Goal: Find contact information: Find contact information

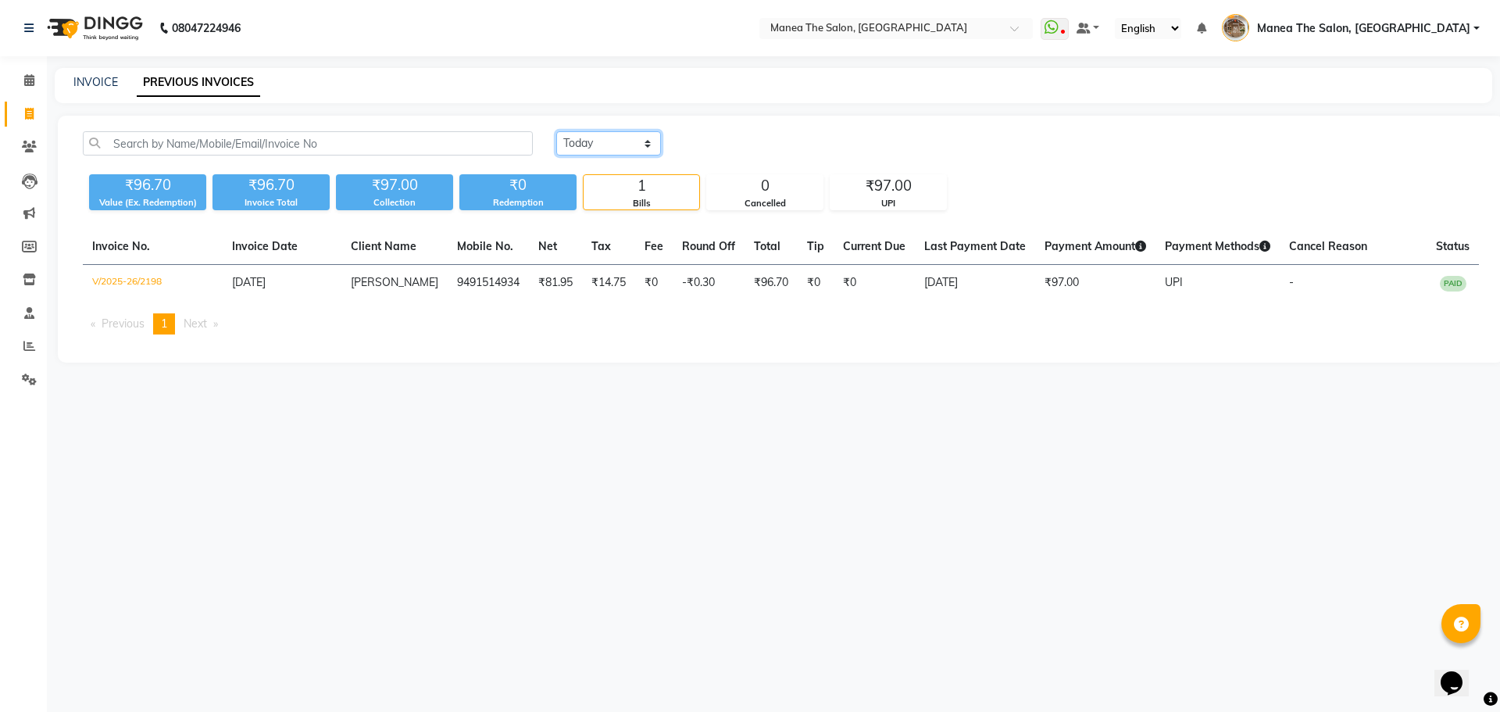
click at [616, 142] on select "Today Yesterday Custom Range" at bounding box center [608, 143] width 105 height 24
select select "yesterday"
click at [556, 131] on select "Today Yesterday Custom Range" at bounding box center [608, 143] width 105 height 24
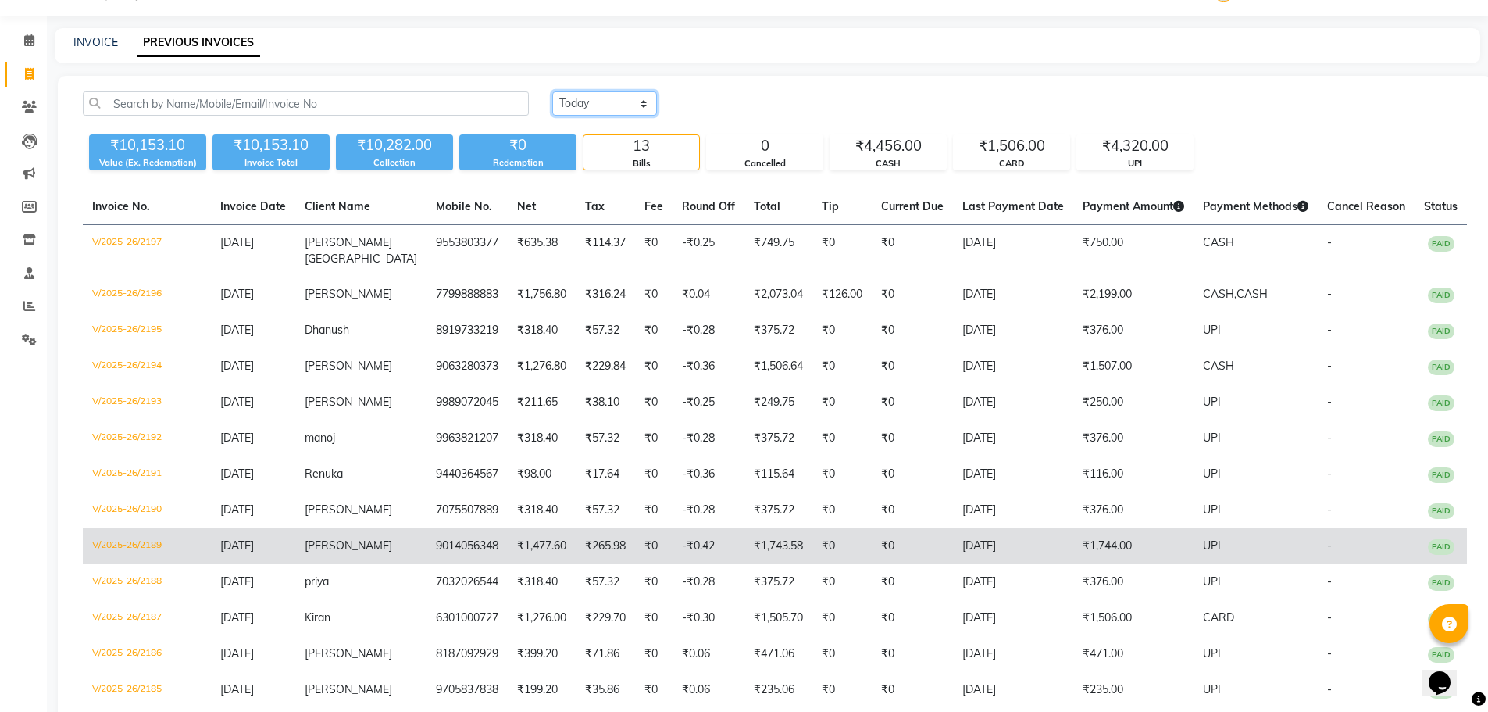
scroll to position [78, 0]
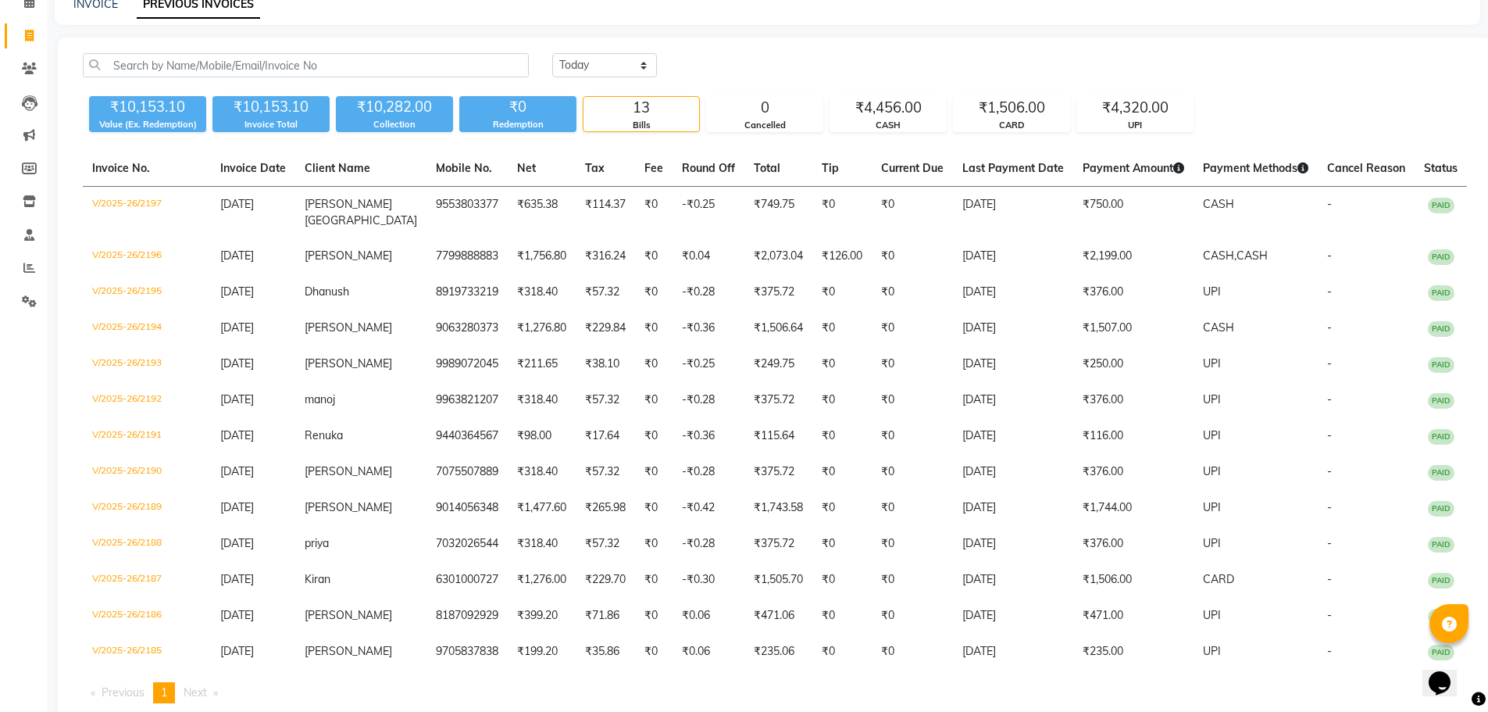
click at [1263, 116] on div "₹10,153.10 Value (Ex. Redemption) ₹10,153.10 Invoice Total ₹10,282.00 Collectio…" at bounding box center [775, 111] width 1385 height 42
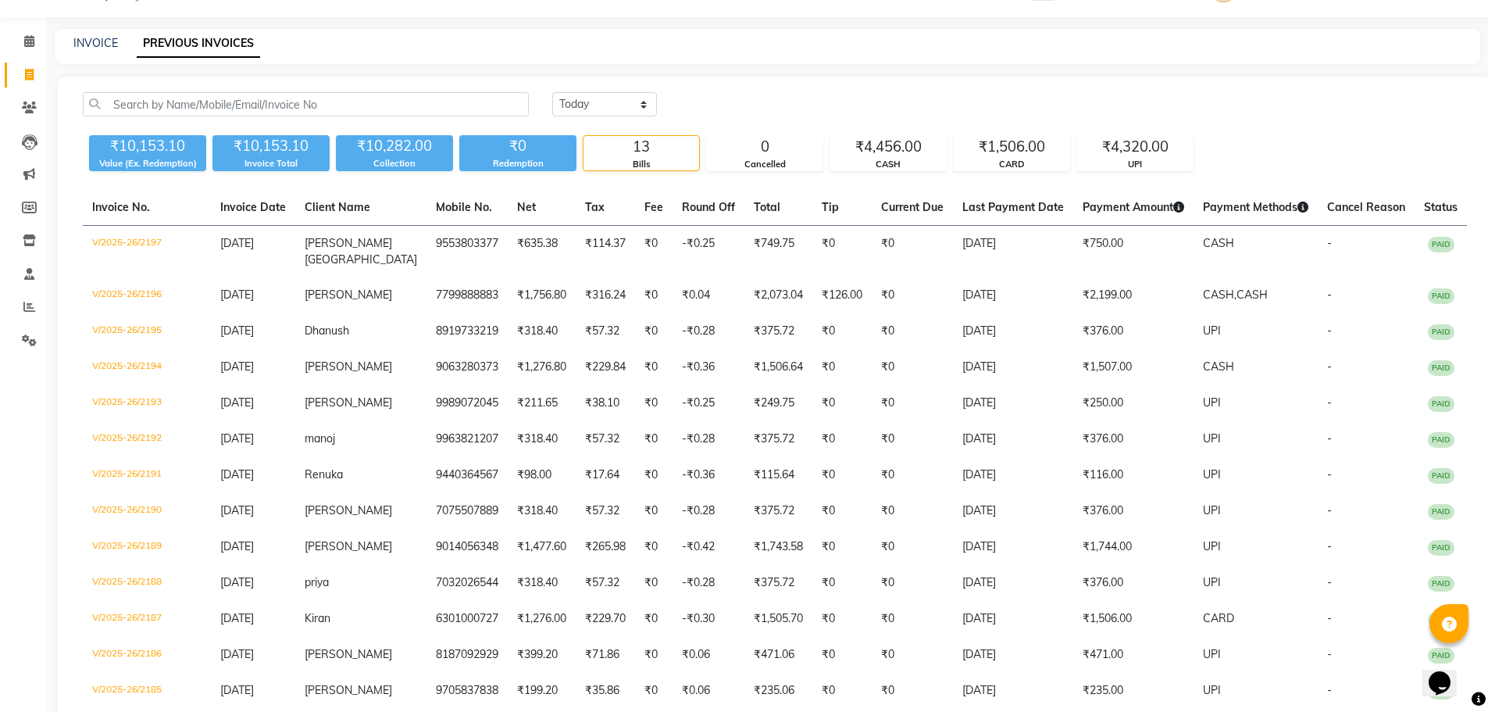
scroll to position [0, 0]
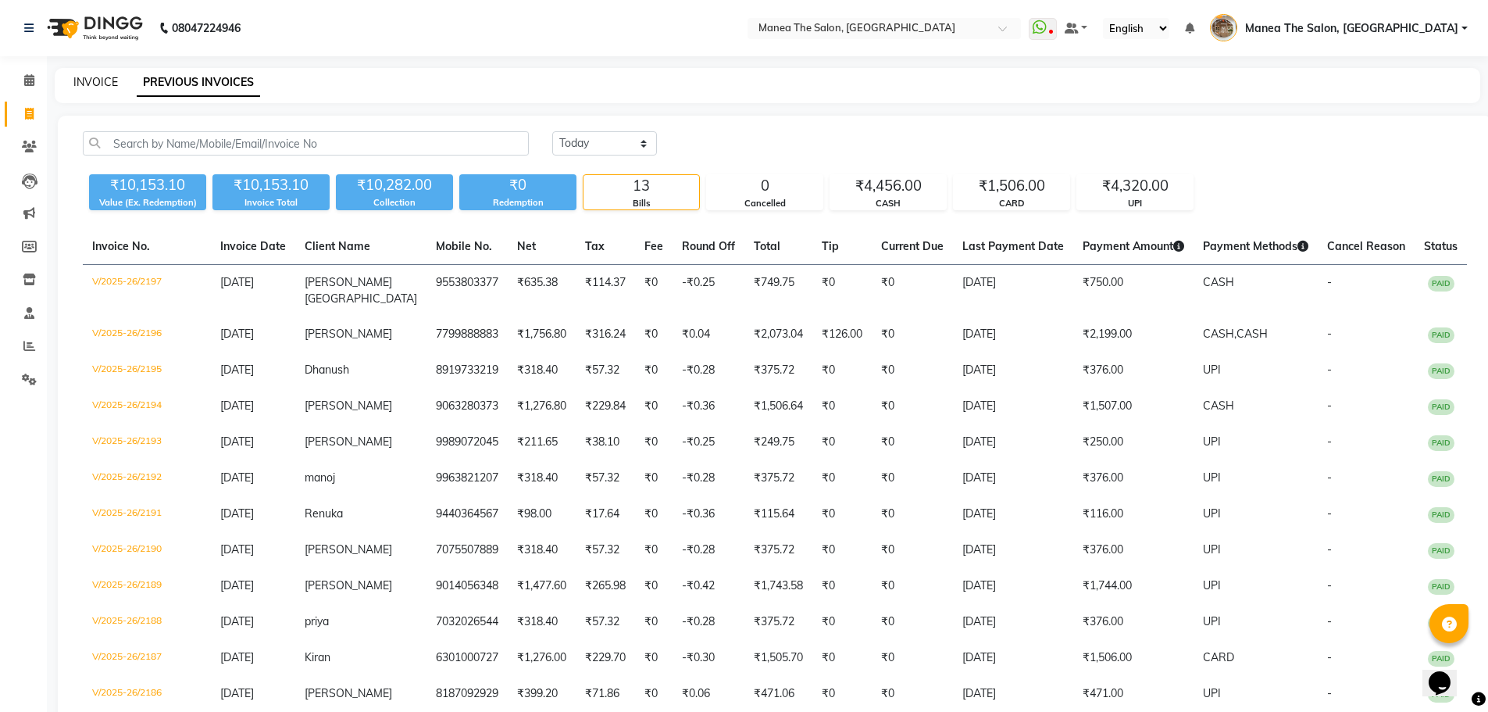
click at [92, 78] on link "INVOICE" at bounding box center [95, 82] width 45 height 14
select select "service"
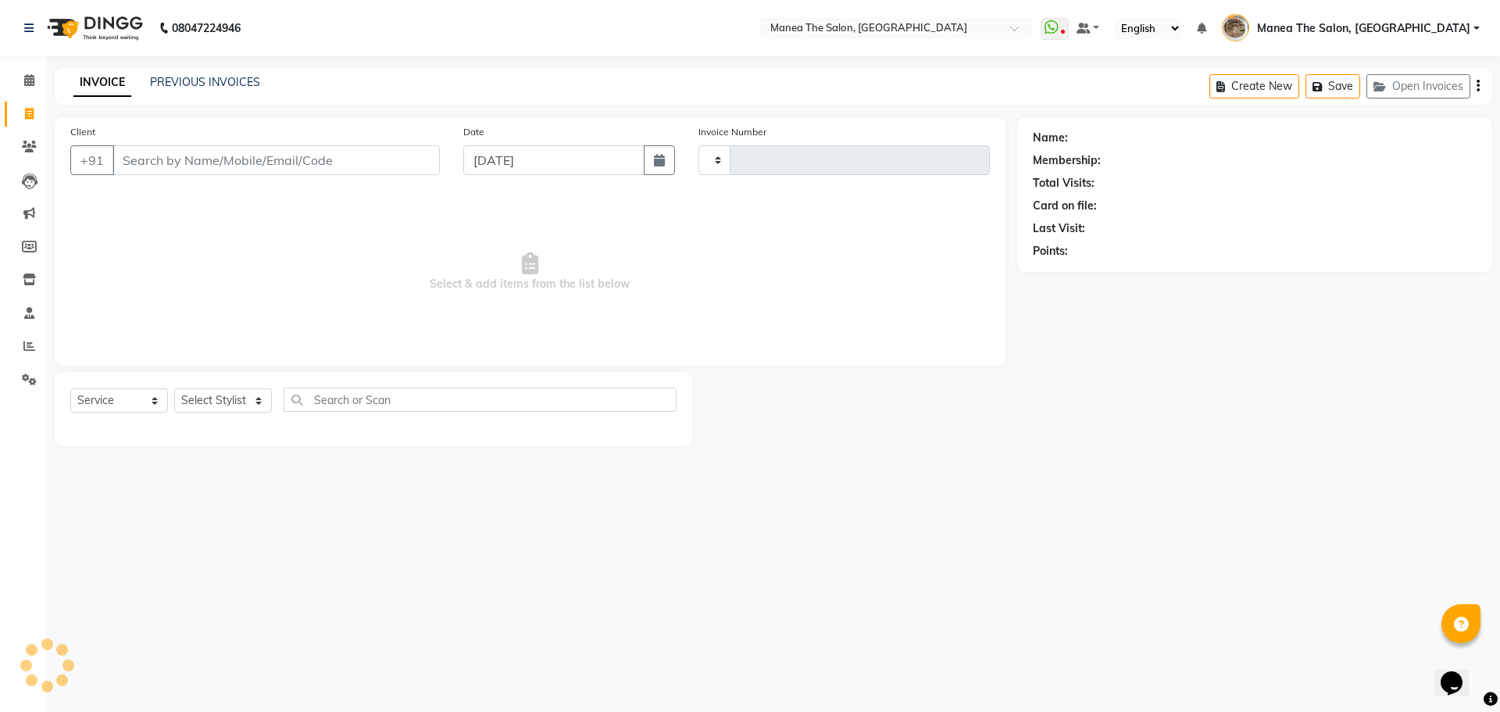
type input "2199"
select select "7287"
click at [200, 85] on link "PREVIOUS INVOICES" at bounding box center [205, 82] width 110 height 14
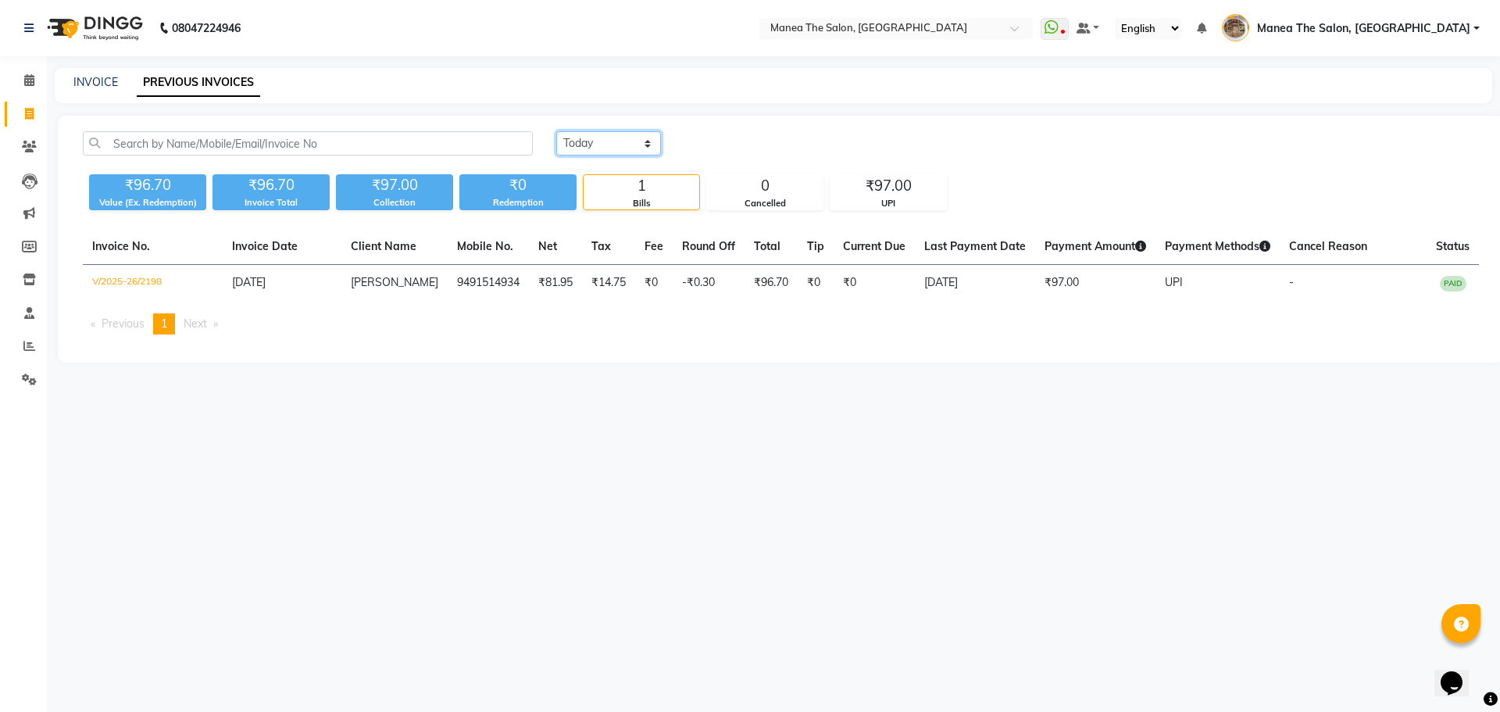
click at [627, 144] on select "Today Yesterday Custom Range" at bounding box center [608, 143] width 105 height 24
select select "yesterday"
click at [556, 131] on select "Today Yesterday Custom Range" at bounding box center [608, 143] width 105 height 24
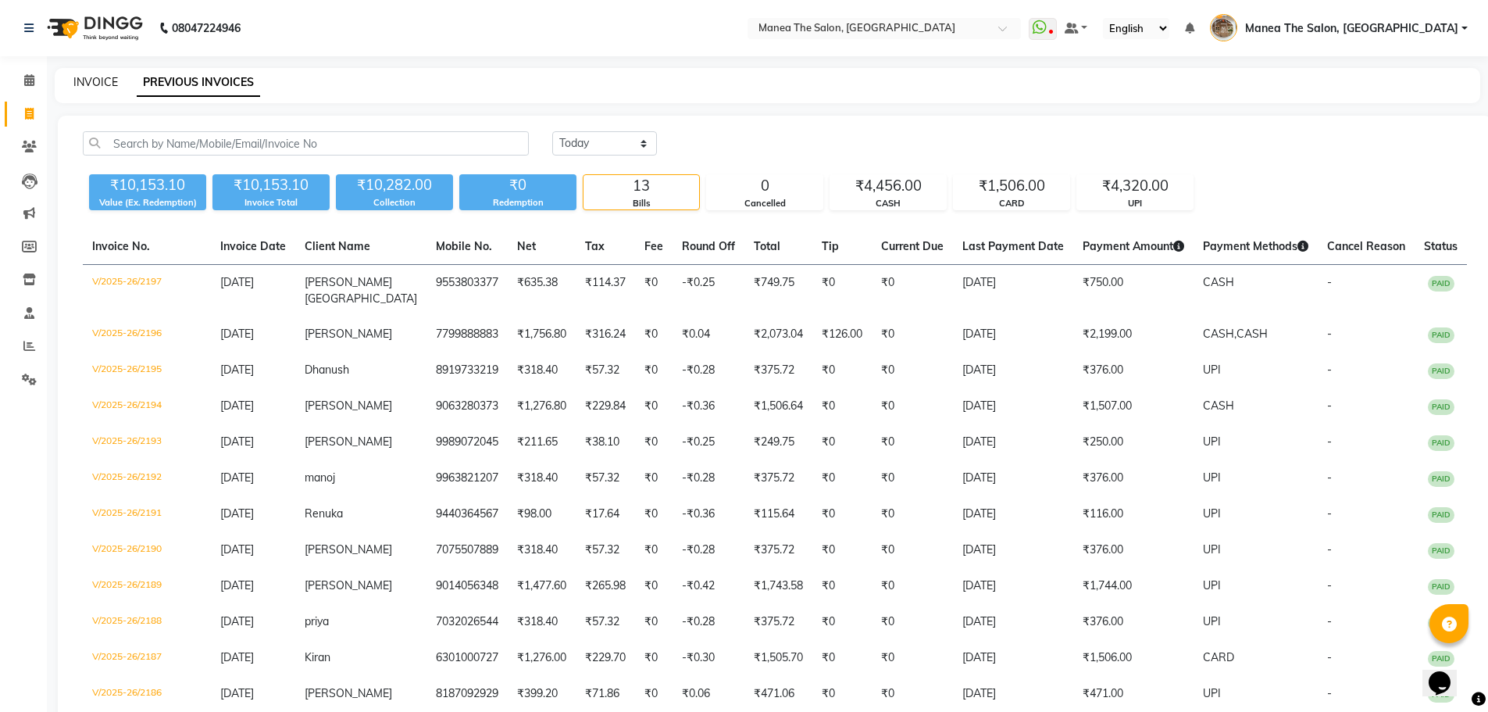
click at [98, 78] on link "INVOICE" at bounding box center [95, 82] width 45 height 14
select select "service"
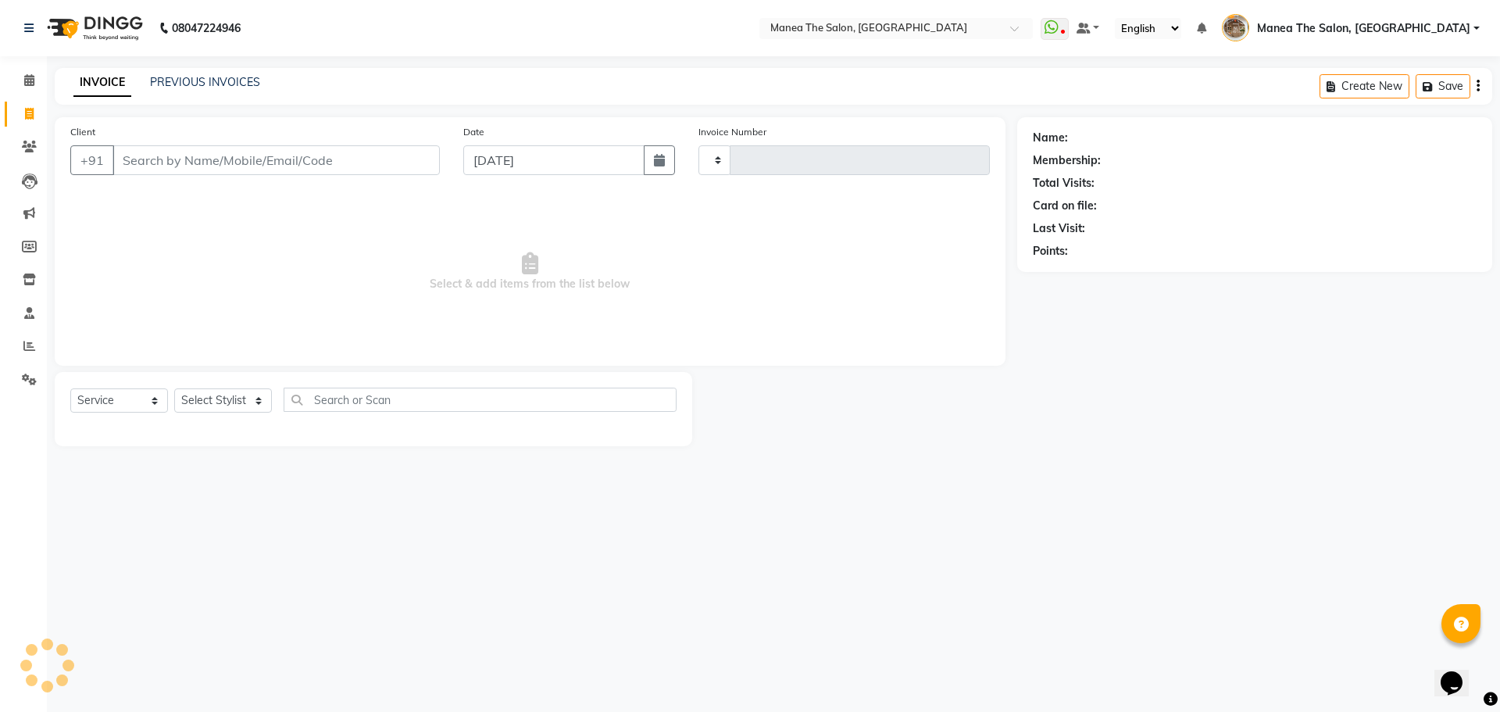
type input "2199"
select select "7287"
click at [181, 76] on link "PREVIOUS INVOICES" at bounding box center [205, 82] width 110 height 14
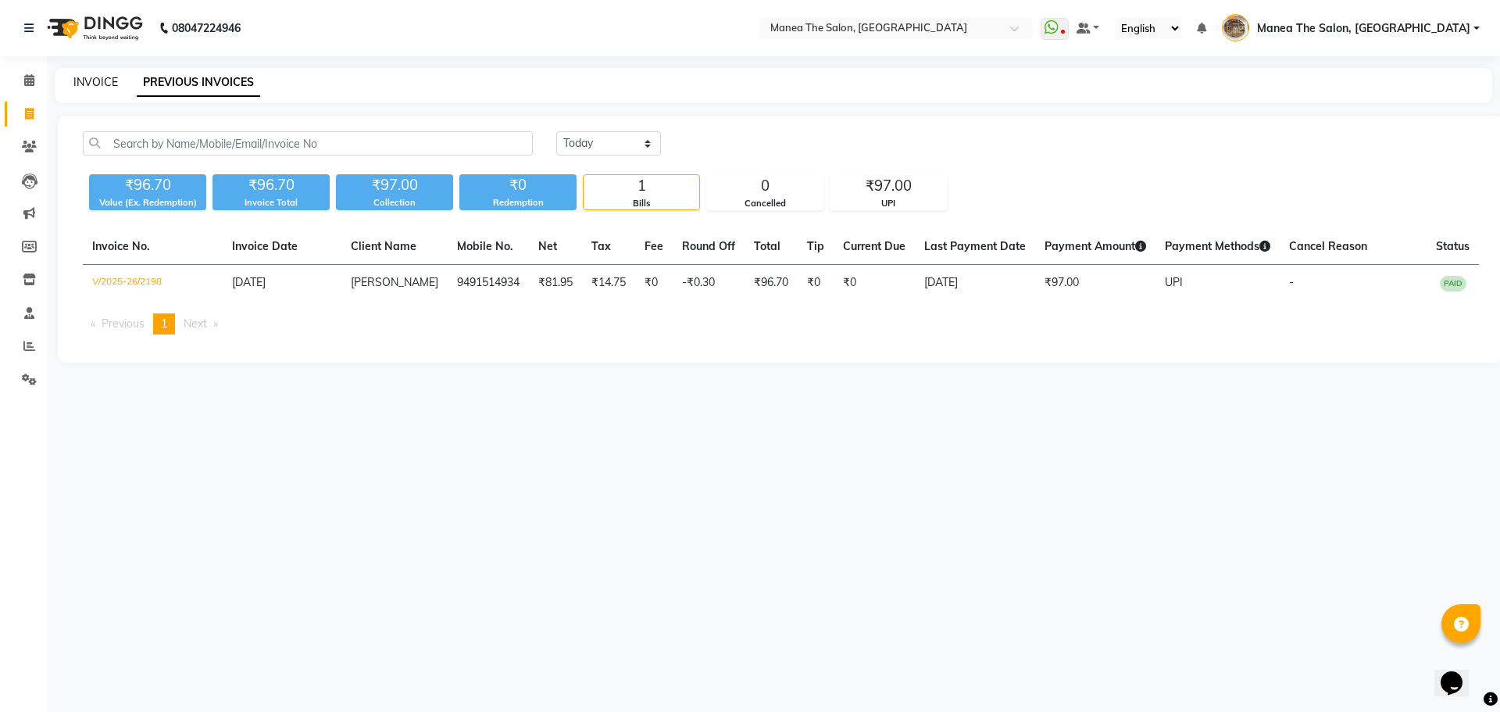
click at [85, 81] on link "INVOICE" at bounding box center [95, 82] width 45 height 14
select select "service"
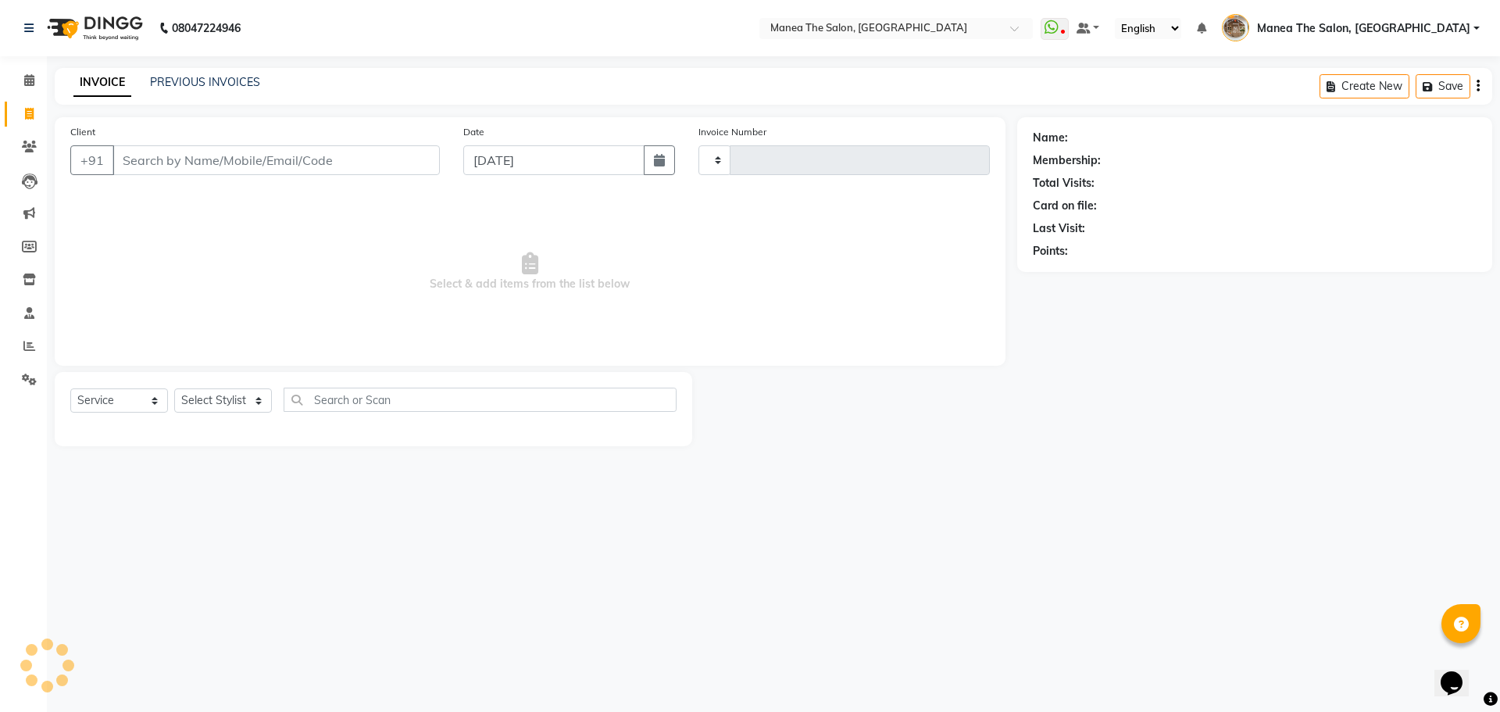
type input "2199"
select select "7287"
click at [186, 82] on link "PREVIOUS INVOICES" at bounding box center [205, 82] width 110 height 14
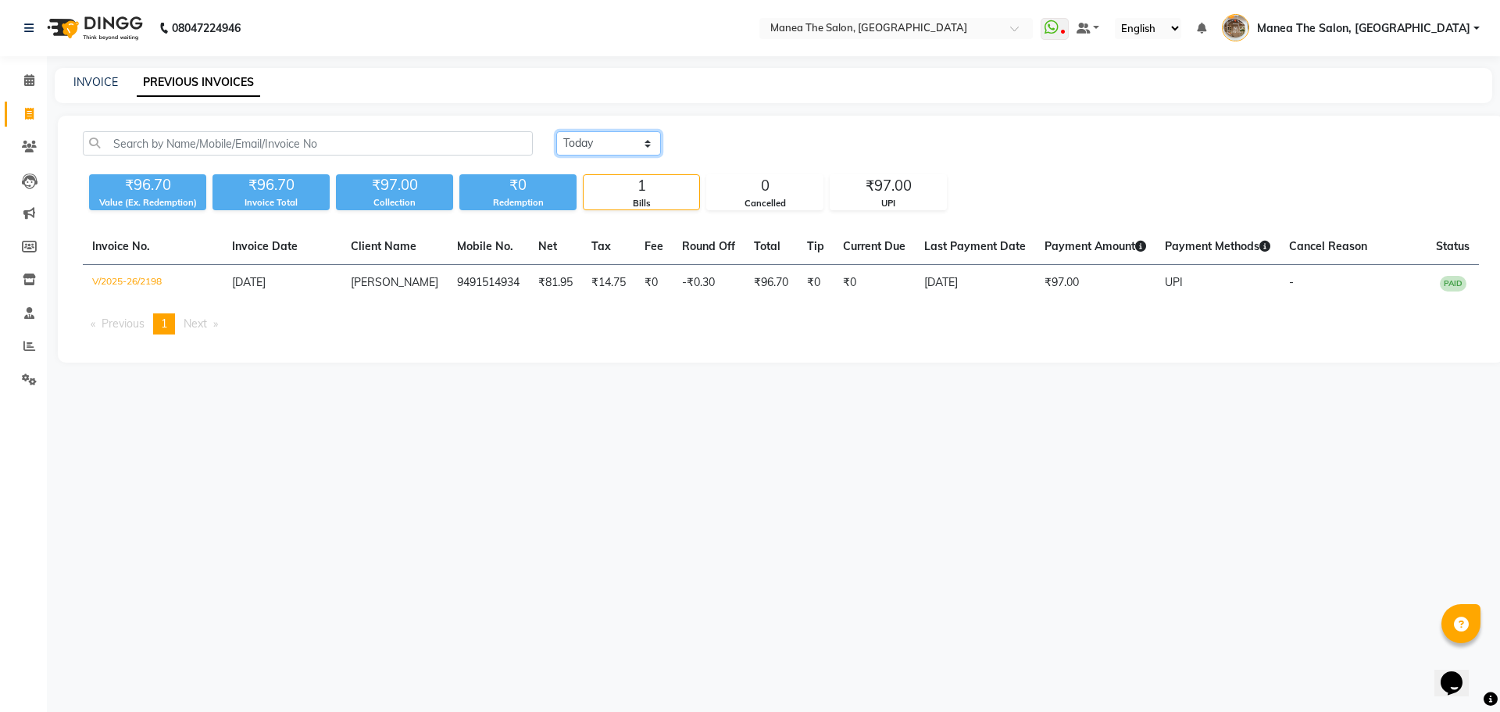
click at [618, 145] on select "Today Yesterday Custom Range" at bounding box center [608, 143] width 105 height 24
select select "yesterday"
click at [556, 131] on select "Today Yesterday Custom Range" at bounding box center [608, 143] width 105 height 24
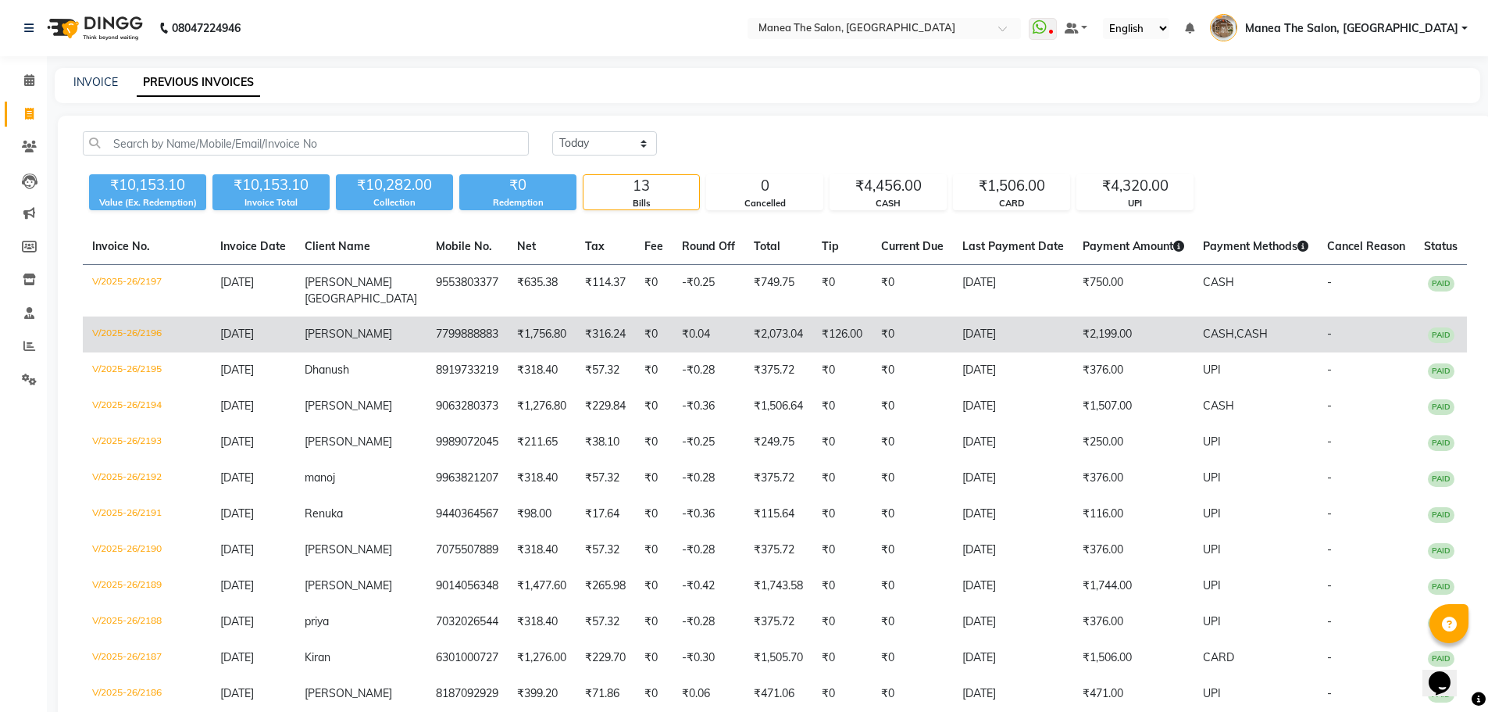
click at [956, 316] on td "[DATE]" at bounding box center [1013, 334] width 120 height 36
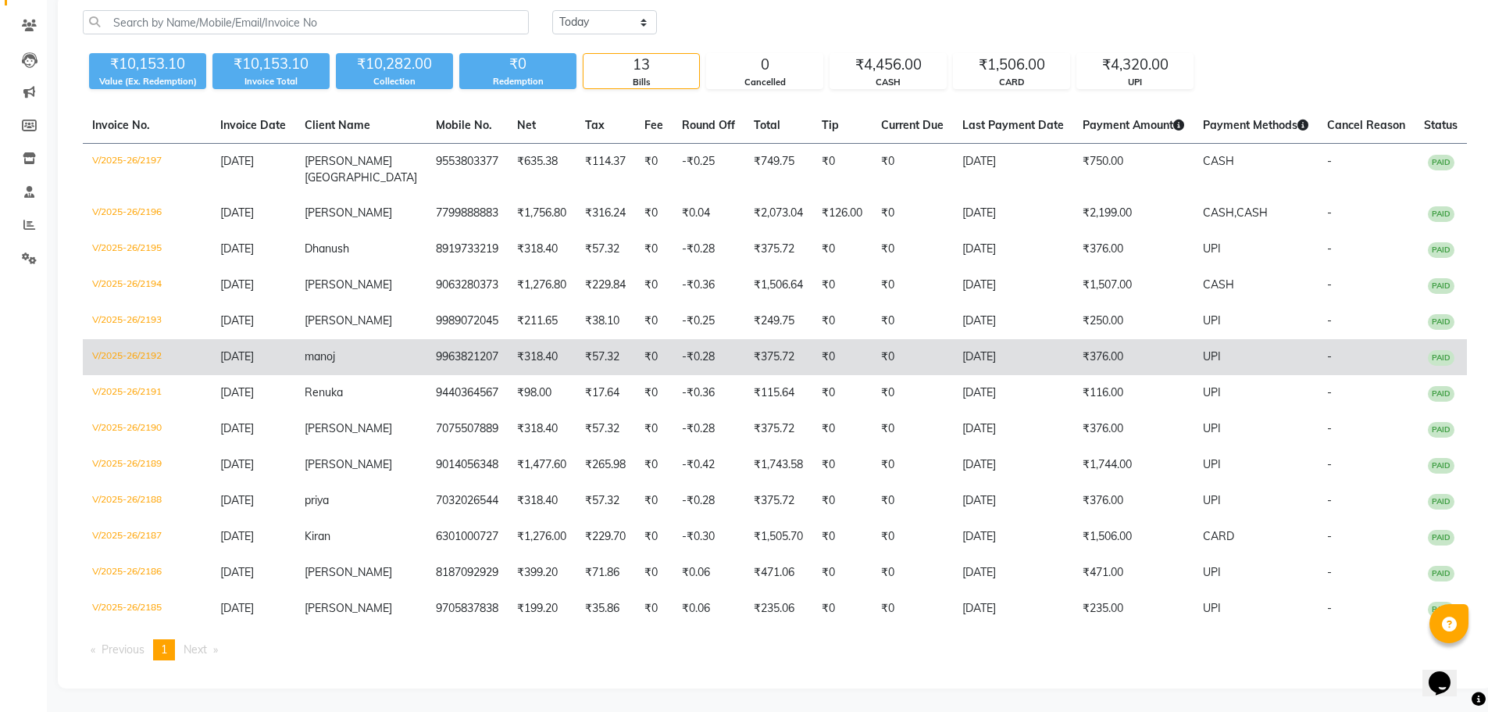
scroll to position [137, 0]
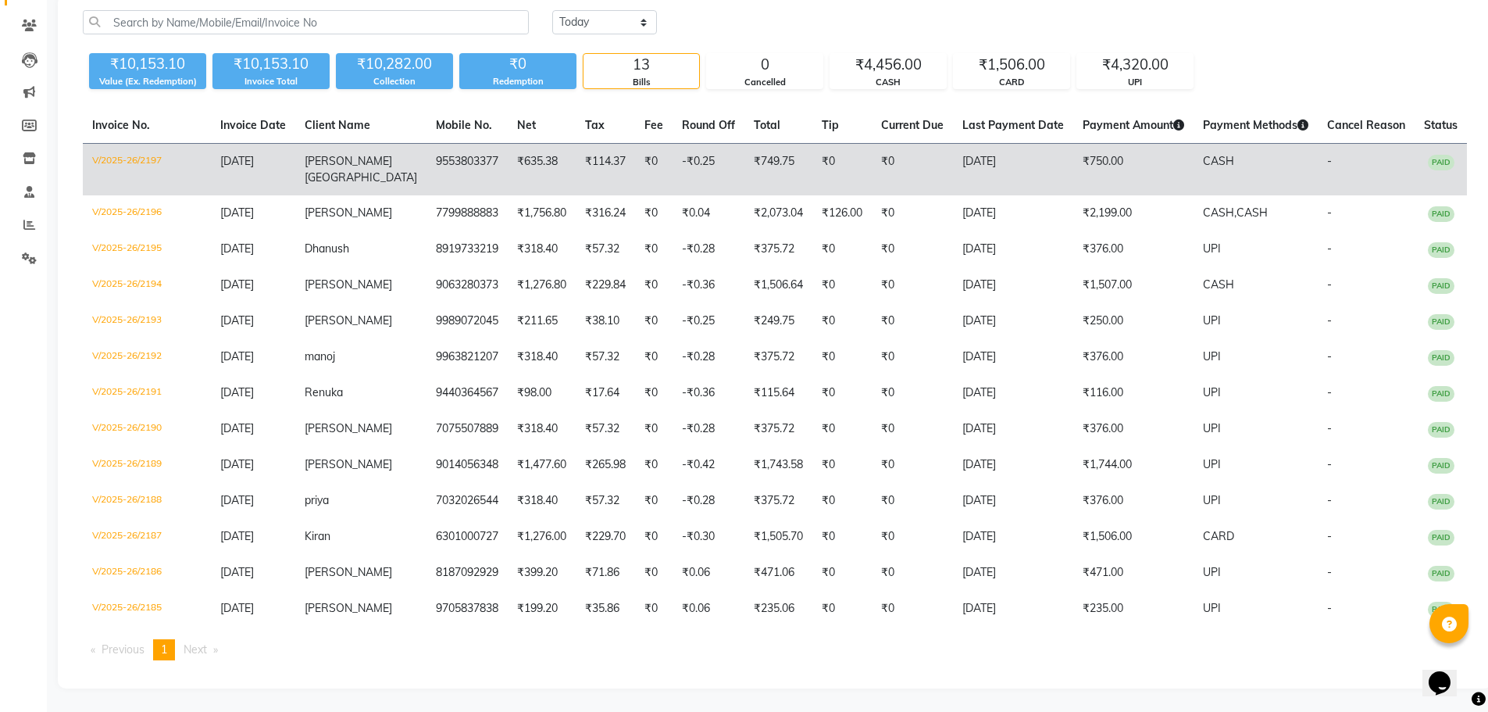
click at [813, 155] on td "₹0" at bounding box center [842, 170] width 59 height 52
click at [786, 159] on td "₹749.75" at bounding box center [779, 170] width 68 height 52
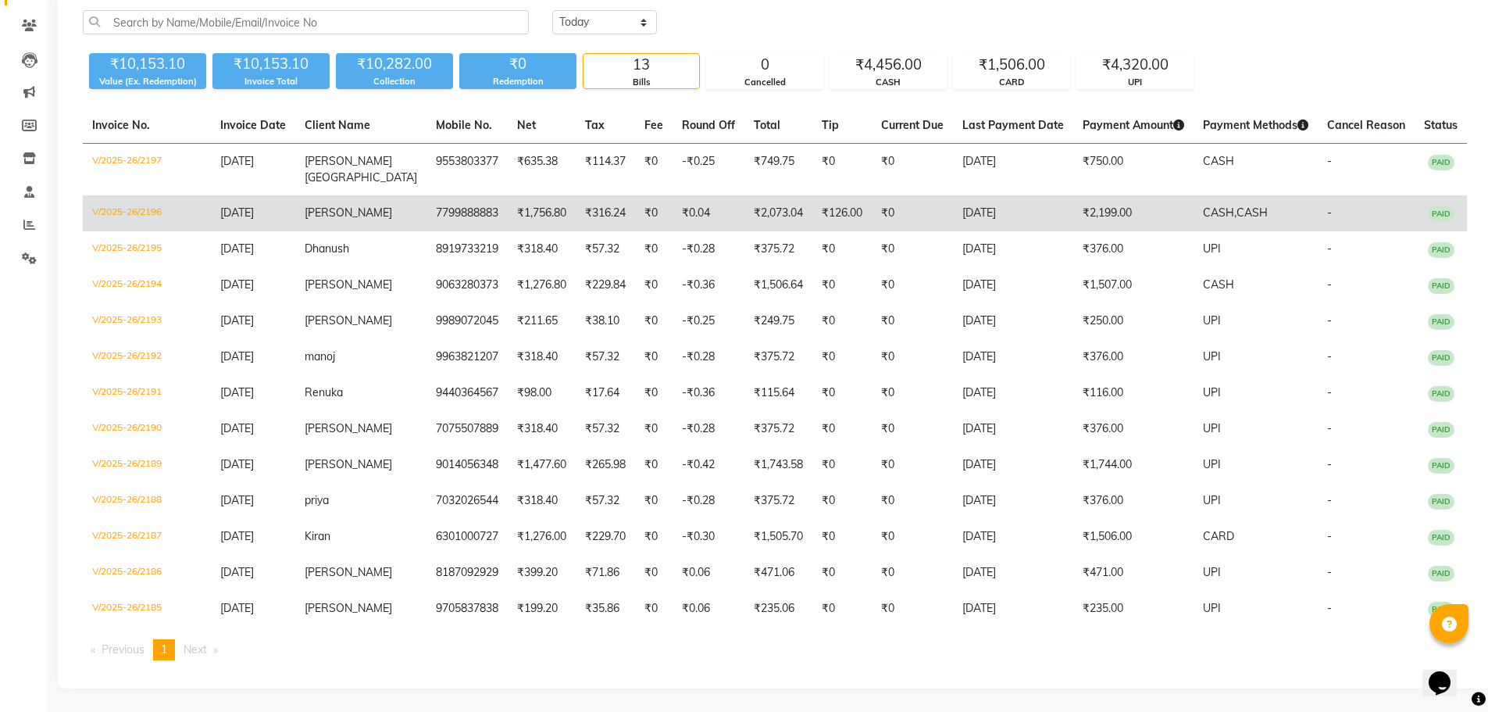
click at [745, 195] on td "₹2,073.04" at bounding box center [779, 213] width 68 height 36
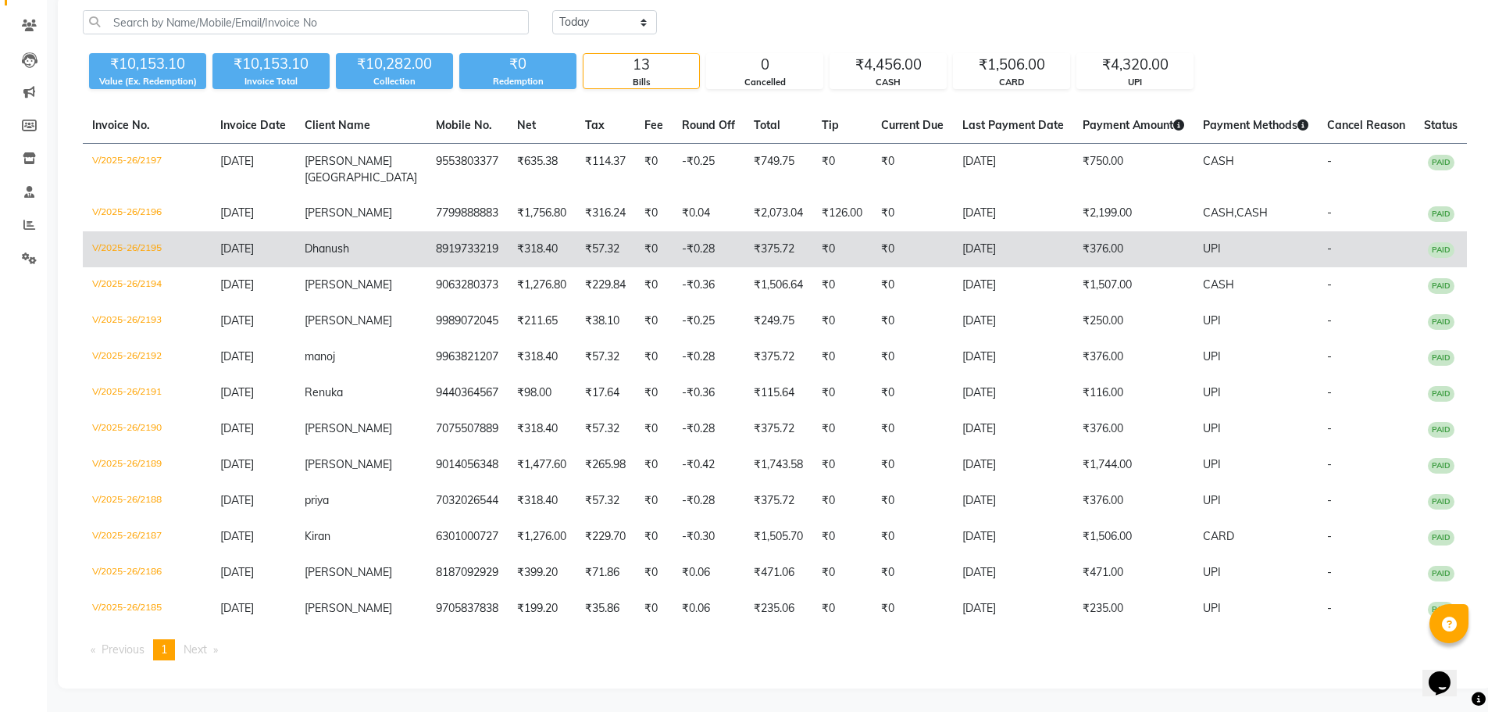
click at [850, 234] on td "₹0" at bounding box center [842, 249] width 59 height 36
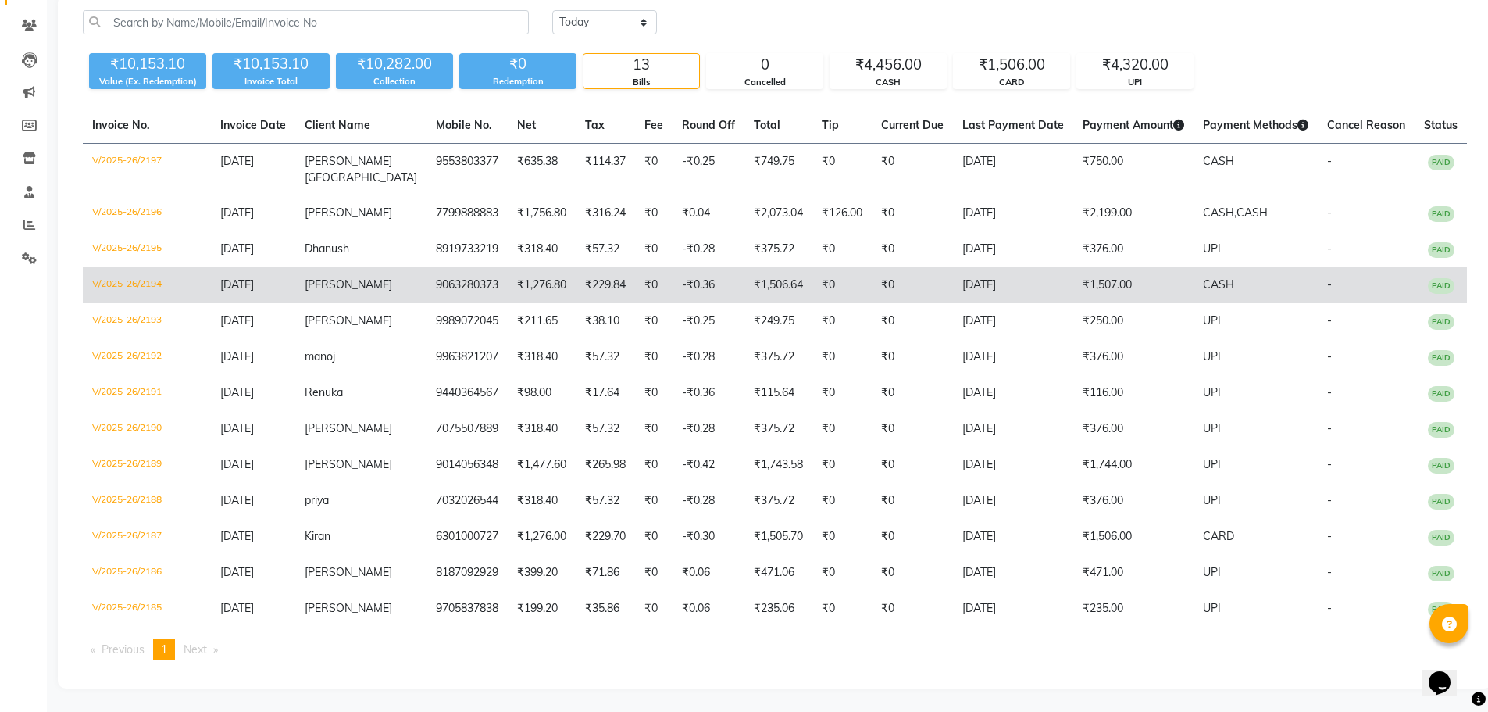
click at [748, 267] on td "₹1,506.64" at bounding box center [779, 285] width 68 height 36
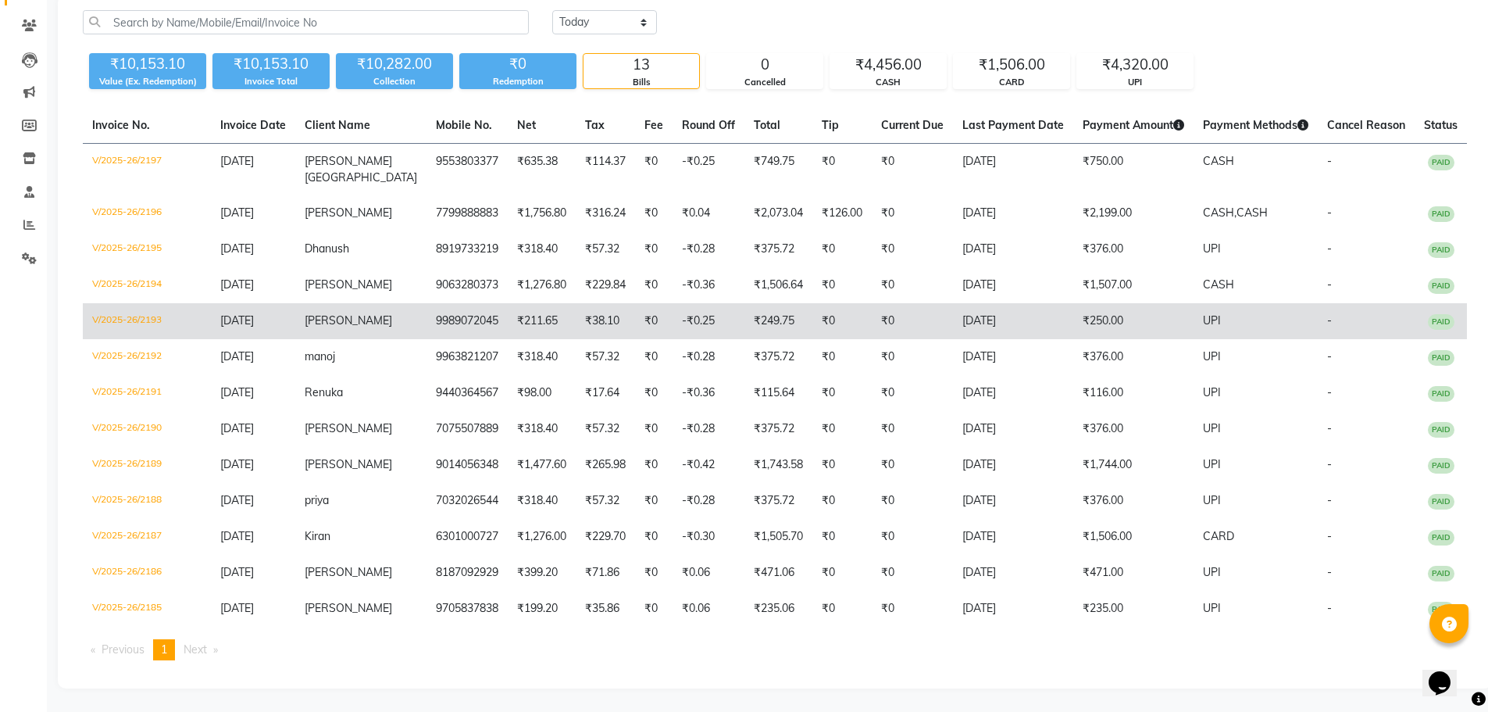
click at [813, 304] on td "₹0" at bounding box center [842, 321] width 59 height 36
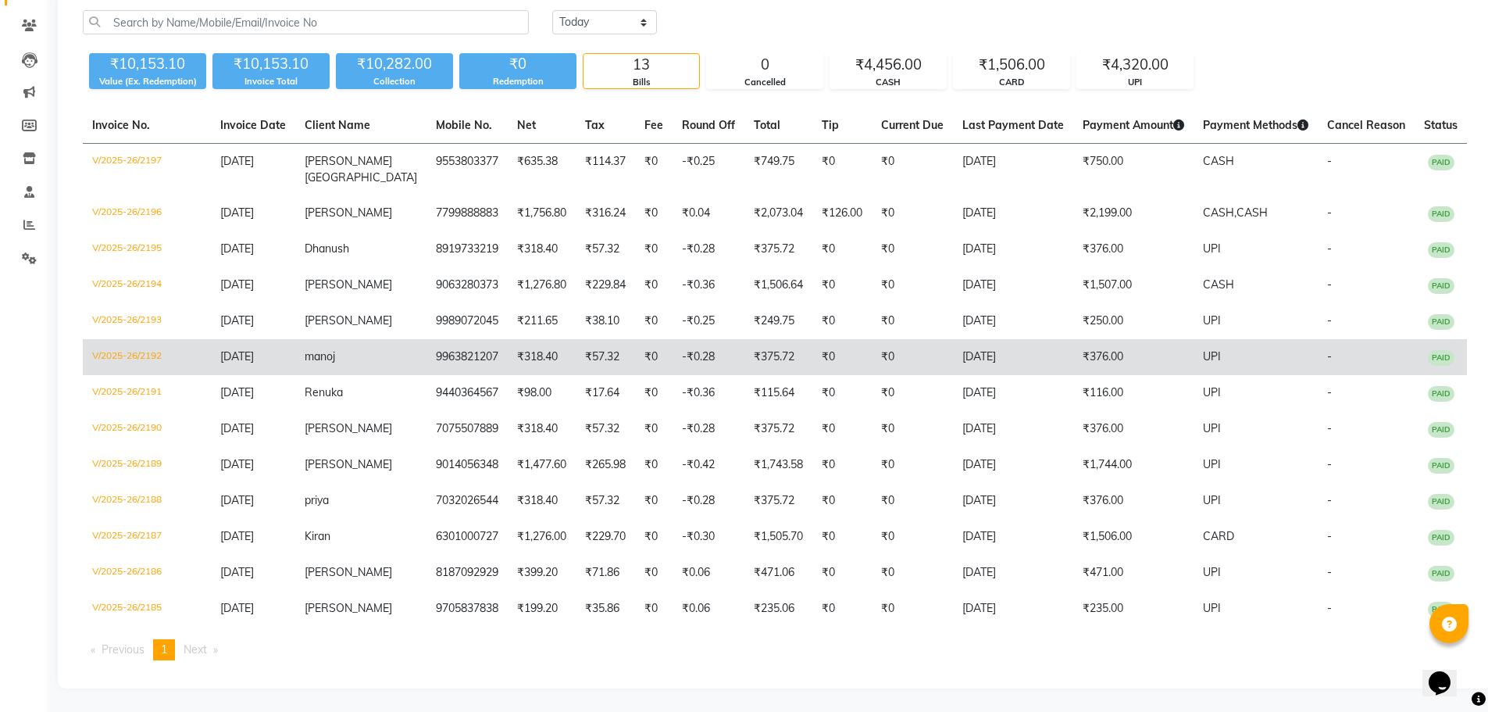
click at [745, 341] on td "₹375.72" at bounding box center [779, 357] width 68 height 36
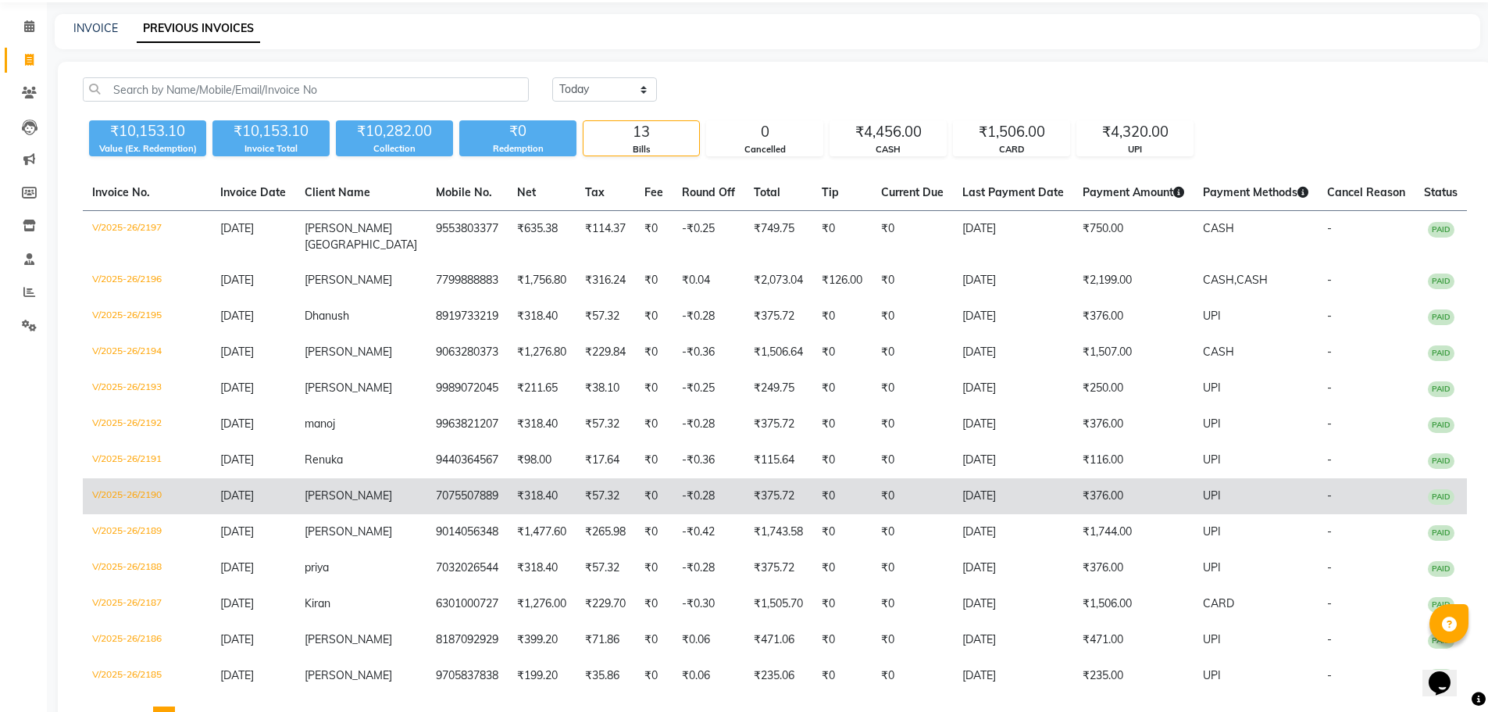
scroll to position [0, 0]
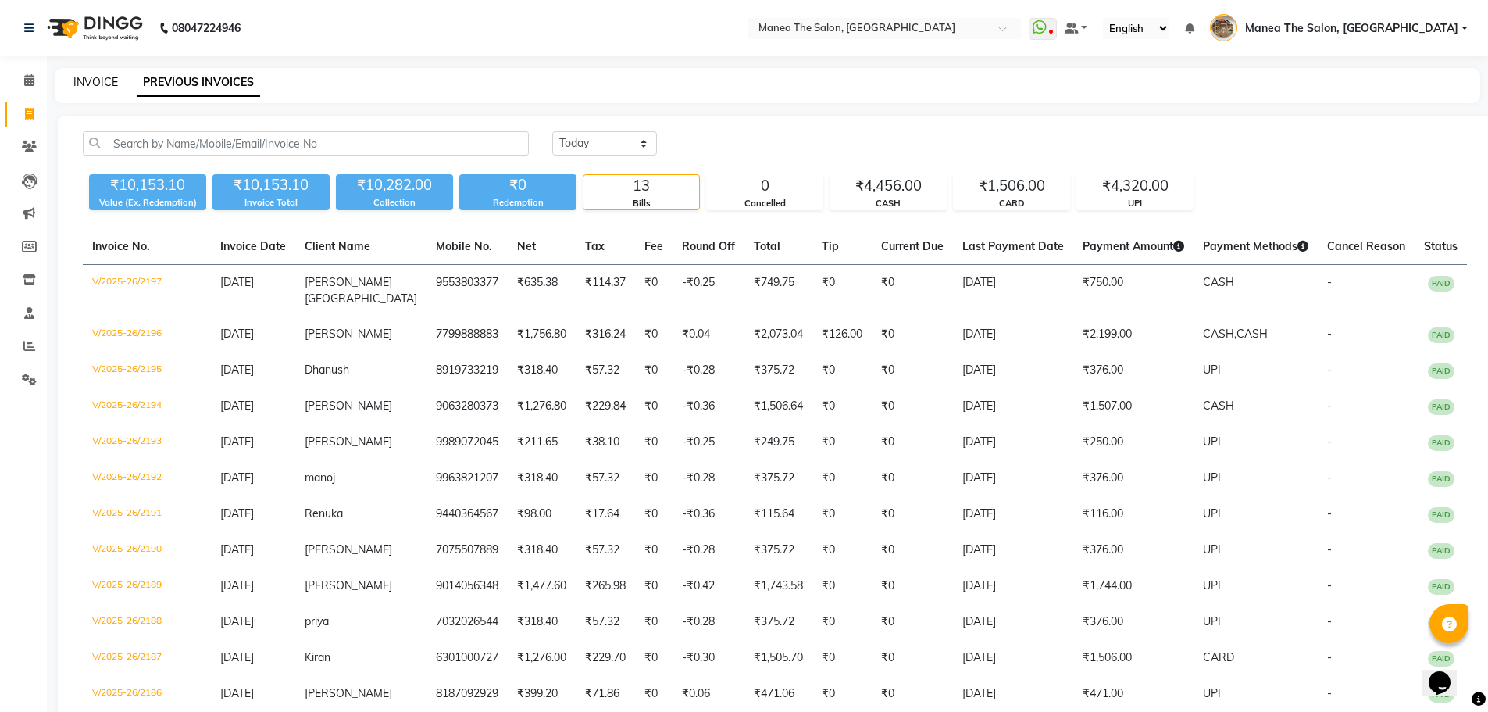
click at [106, 81] on link "INVOICE" at bounding box center [95, 82] width 45 height 14
select select "service"
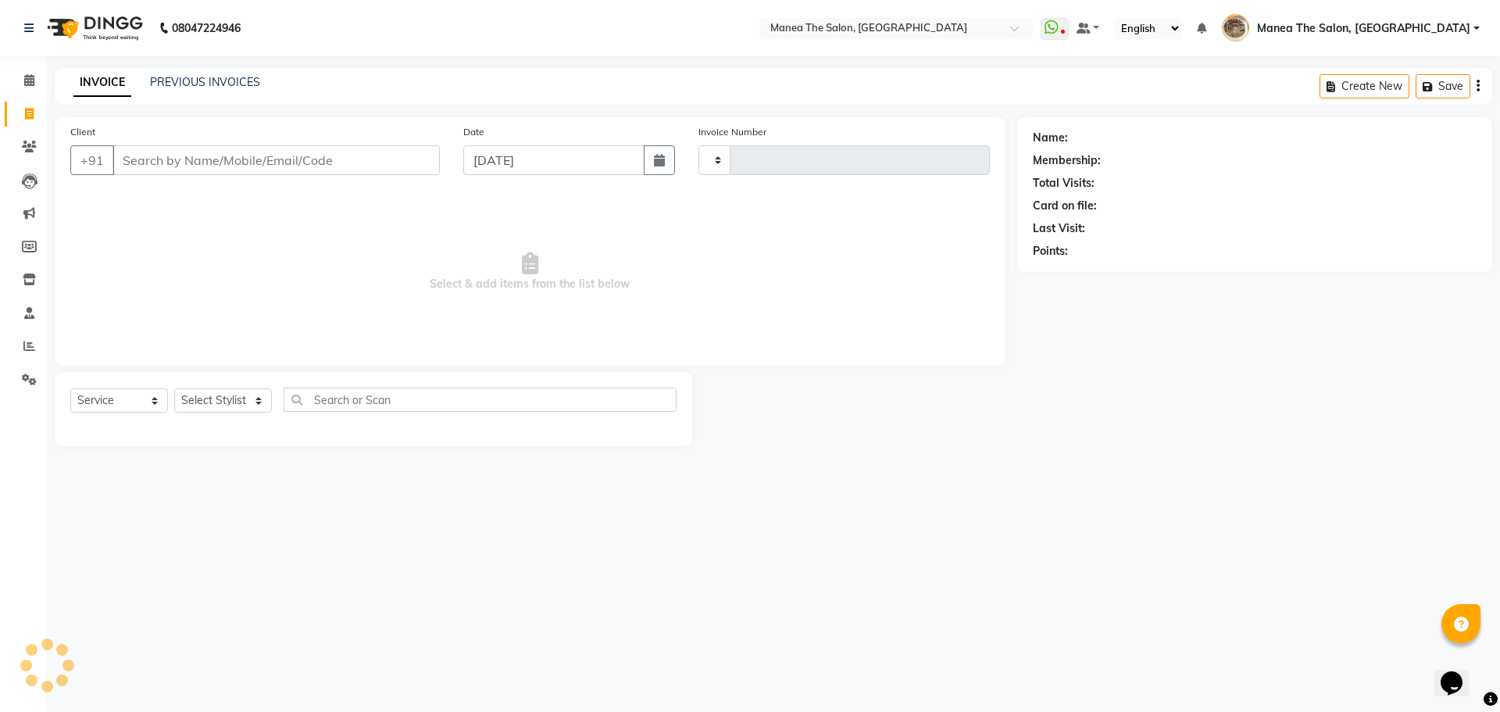
type input "2199"
select select "7287"
click at [201, 73] on div "INVOICE PREVIOUS INVOICES Create New Save Open Invoices" at bounding box center [774, 86] width 1438 height 37
click at [196, 80] on link "PREVIOUS INVOICES" at bounding box center [205, 82] width 110 height 14
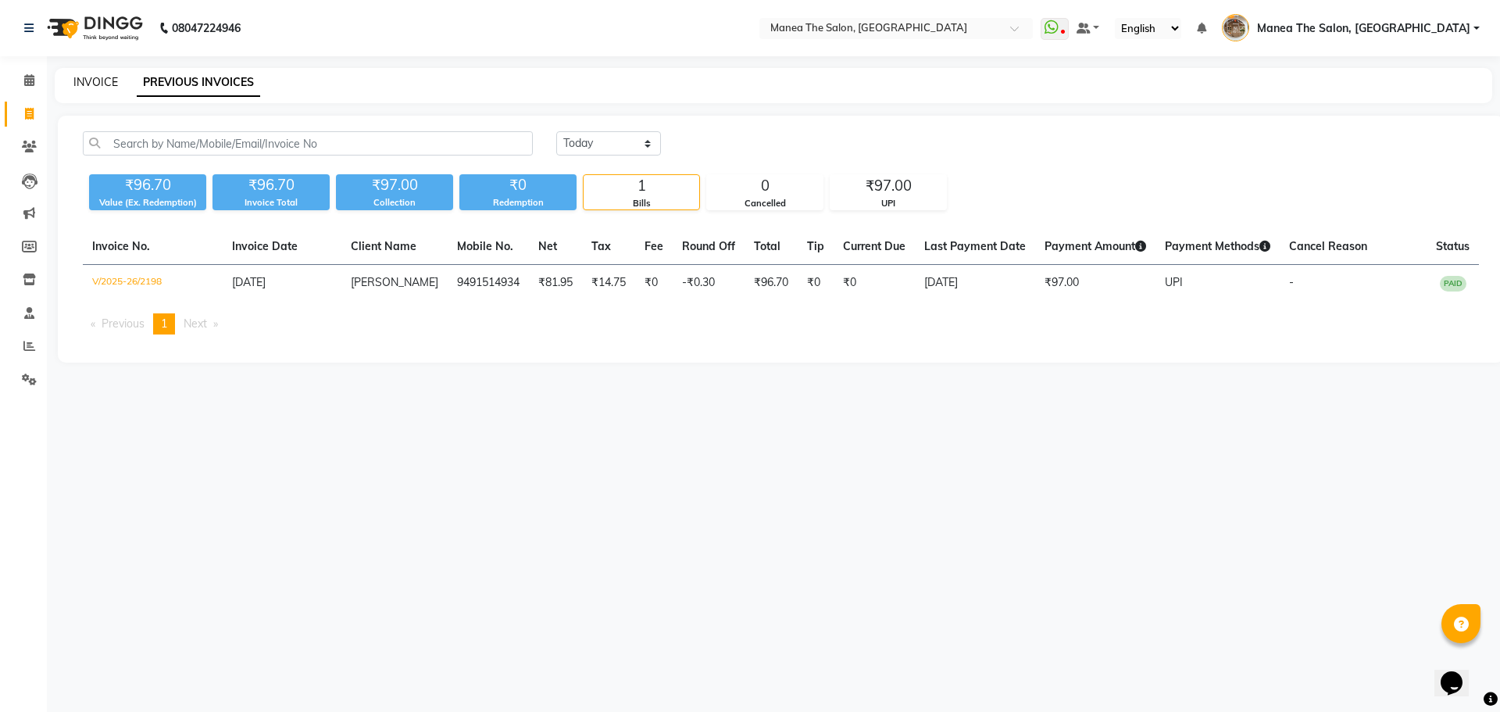
click at [102, 81] on link "INVOICE" at bounding box center [95, 82] width 45 height 14
select select "7287"
select select "service"
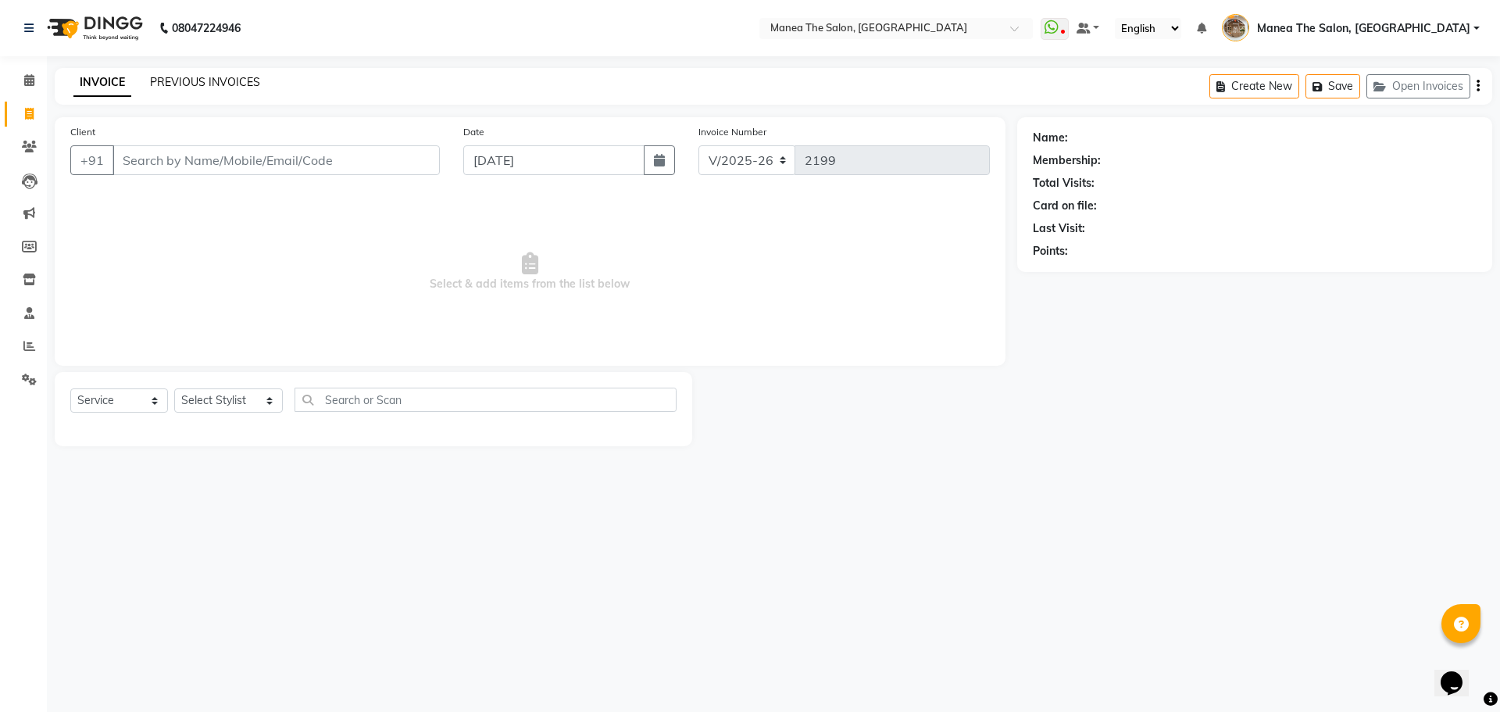
click at [179, 83] on link "PREVIOUS INVOICES" at bounding box center [205, 82] width 110 height 14
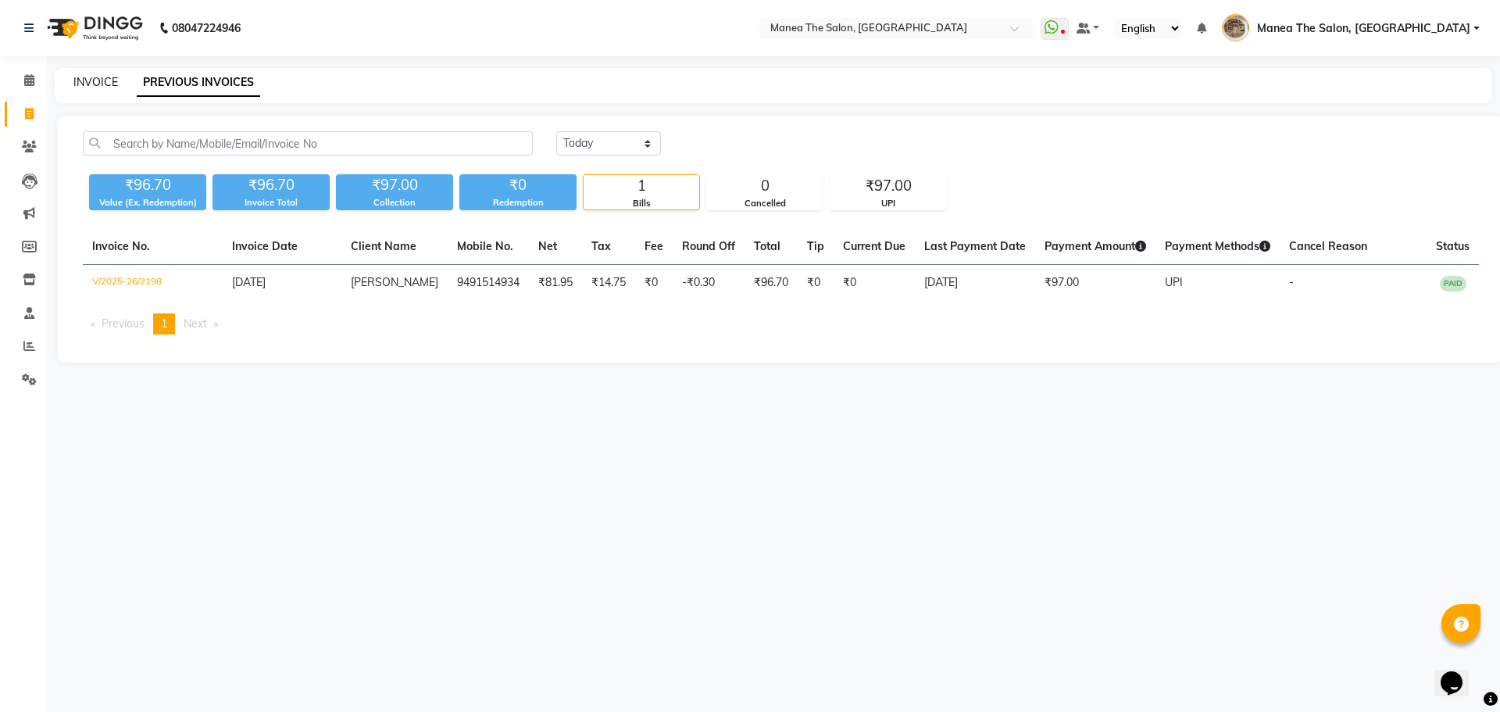
click at [95, 77] on link "INVOICE" at bounding box center [95, 82] width 45 height 14
select select "7287"
select select "service"
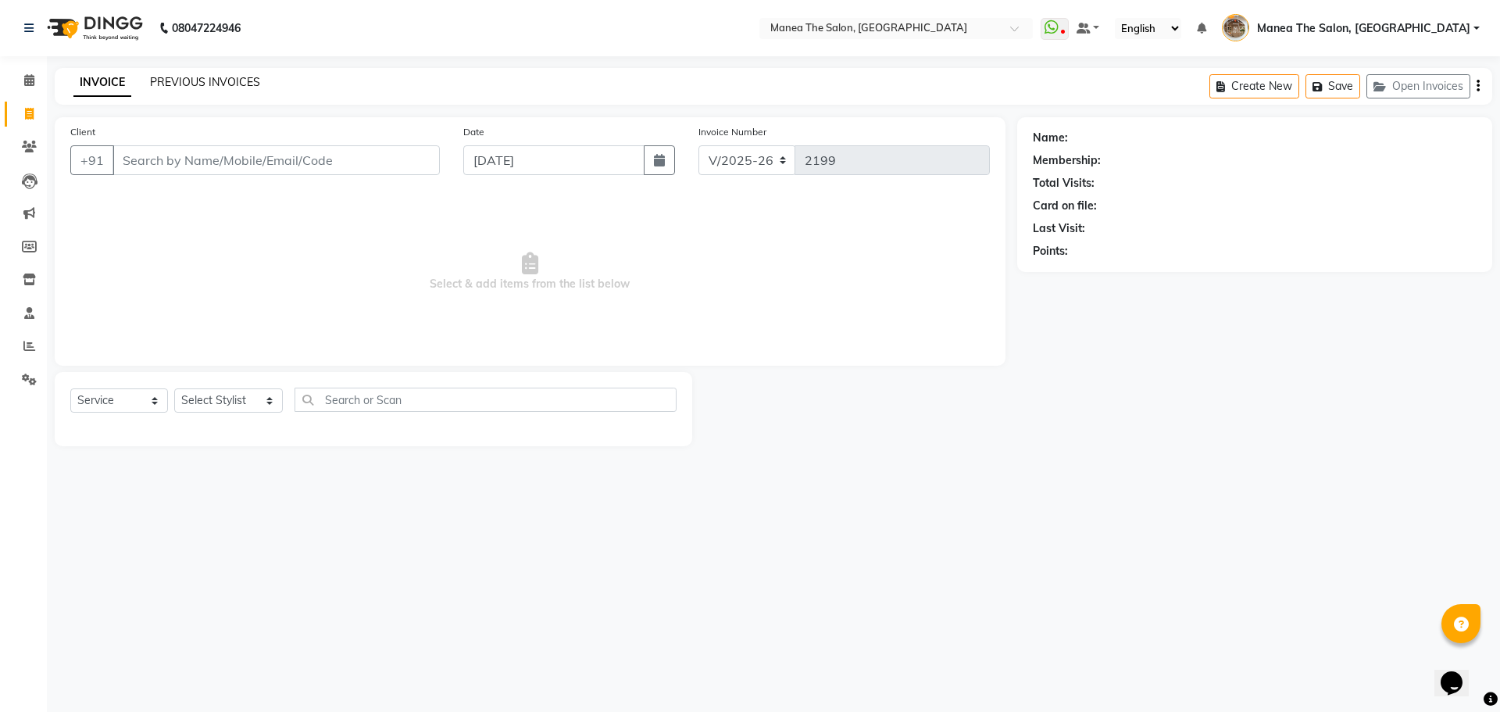
click at [185, 78] on link "PREVIOUS INVOICES" at bounding box center [205, 82] width 110 height 14
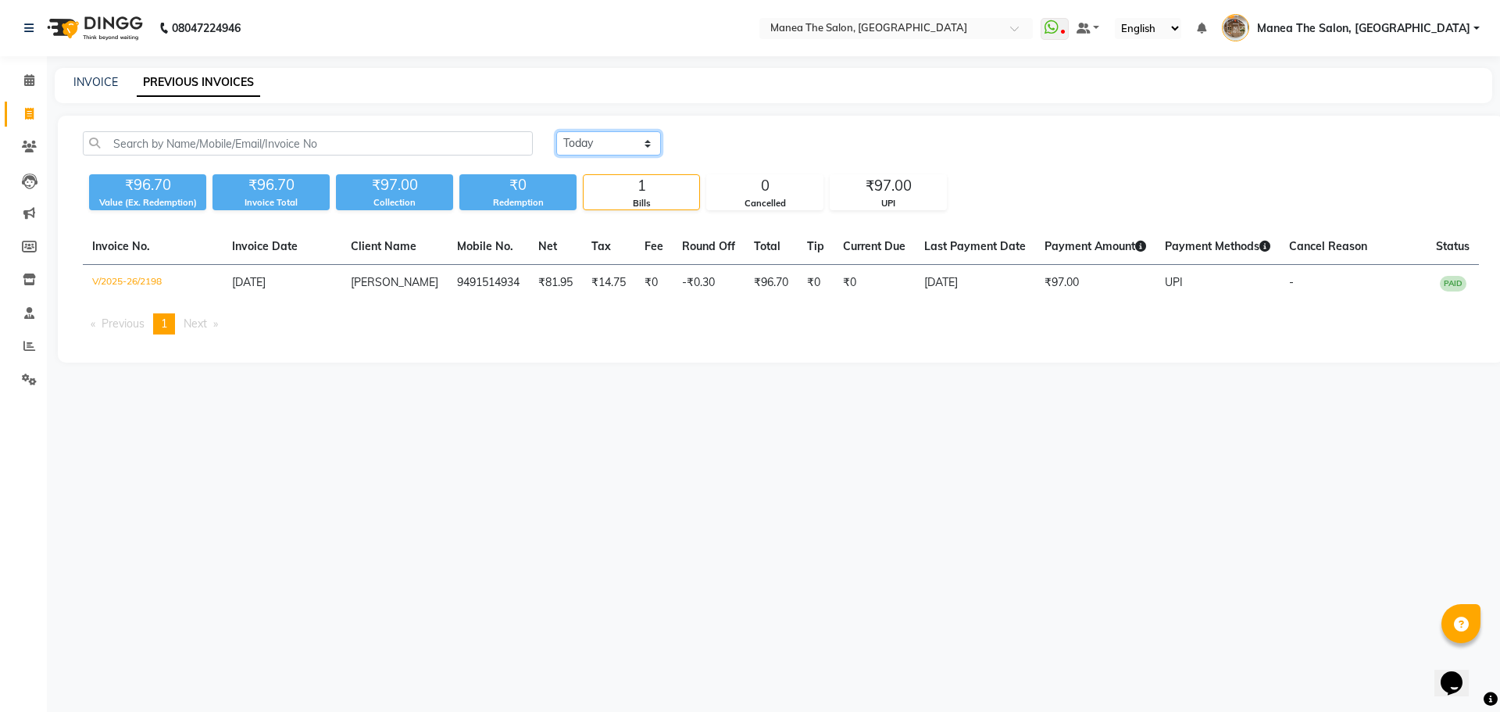
click at [631, 149] on select "Today Yesterday Custom Range" at bounding box center [608, 143] width 105 height 24
click at [556, 131] on select "Today Yesterday Custom Range" at bounding box center [608, 143] width 105 height 24
click at [606, 138] on select "Today Yesterday Custom Range" at bounding box center [614, 144] width 117 height 24
select select "yesterday"
click at [556, 132] on select "Today Yesterday Custom Range" at bounding box center [614, 144] width 117 height 24
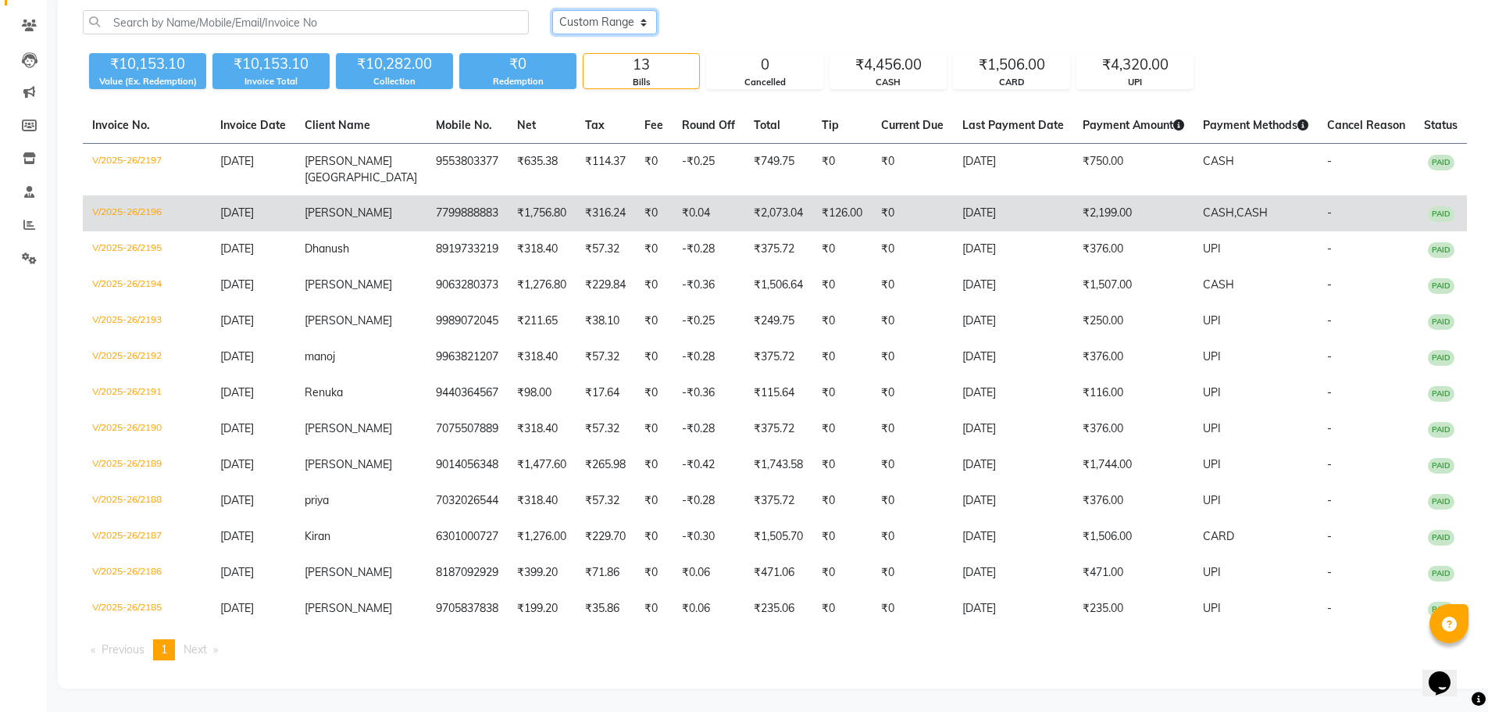
scroll to position [137, 0]
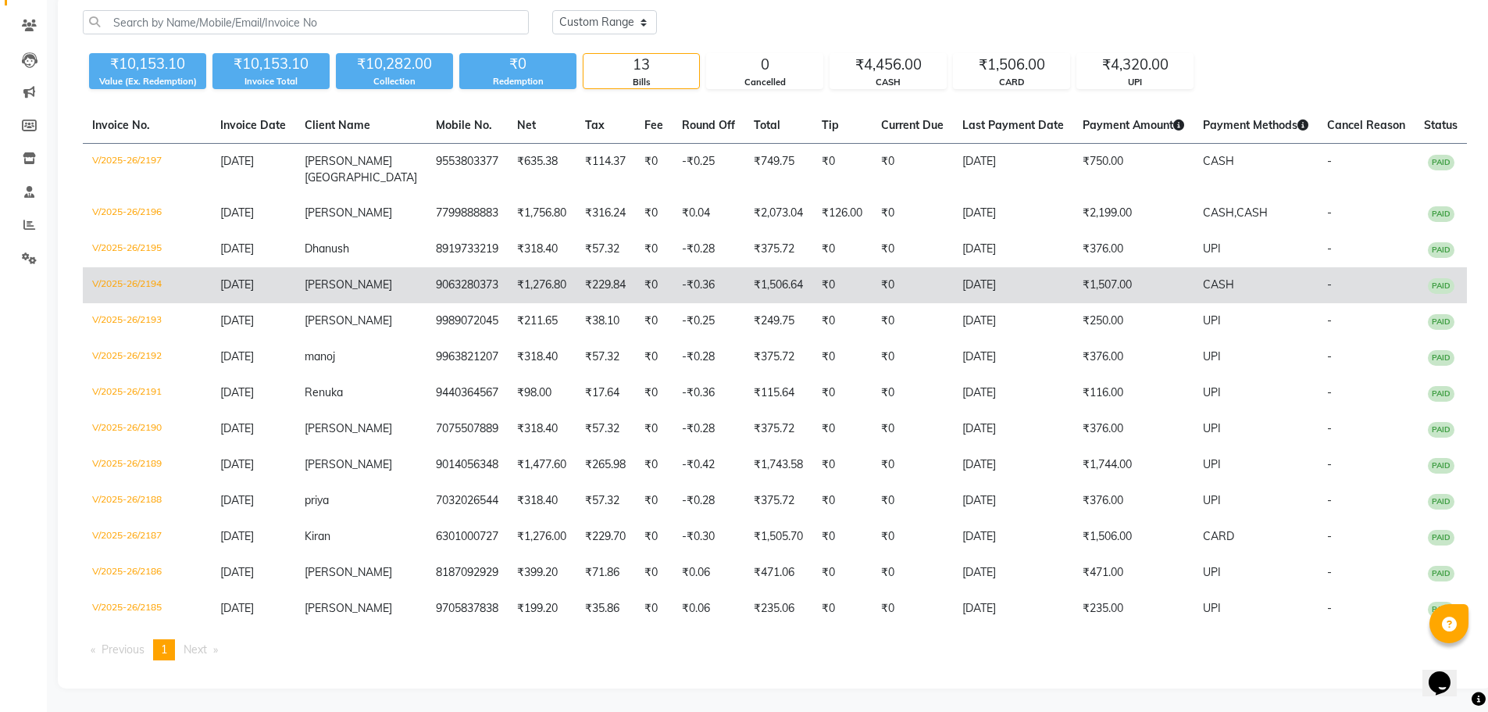
click at [673, 267] on td "-₹0.36" at bounding box center [709, 285] width 72 height 36
click at [591, 267] on td "₹229.84" at bounding box center [605, 285] width 59 height 36
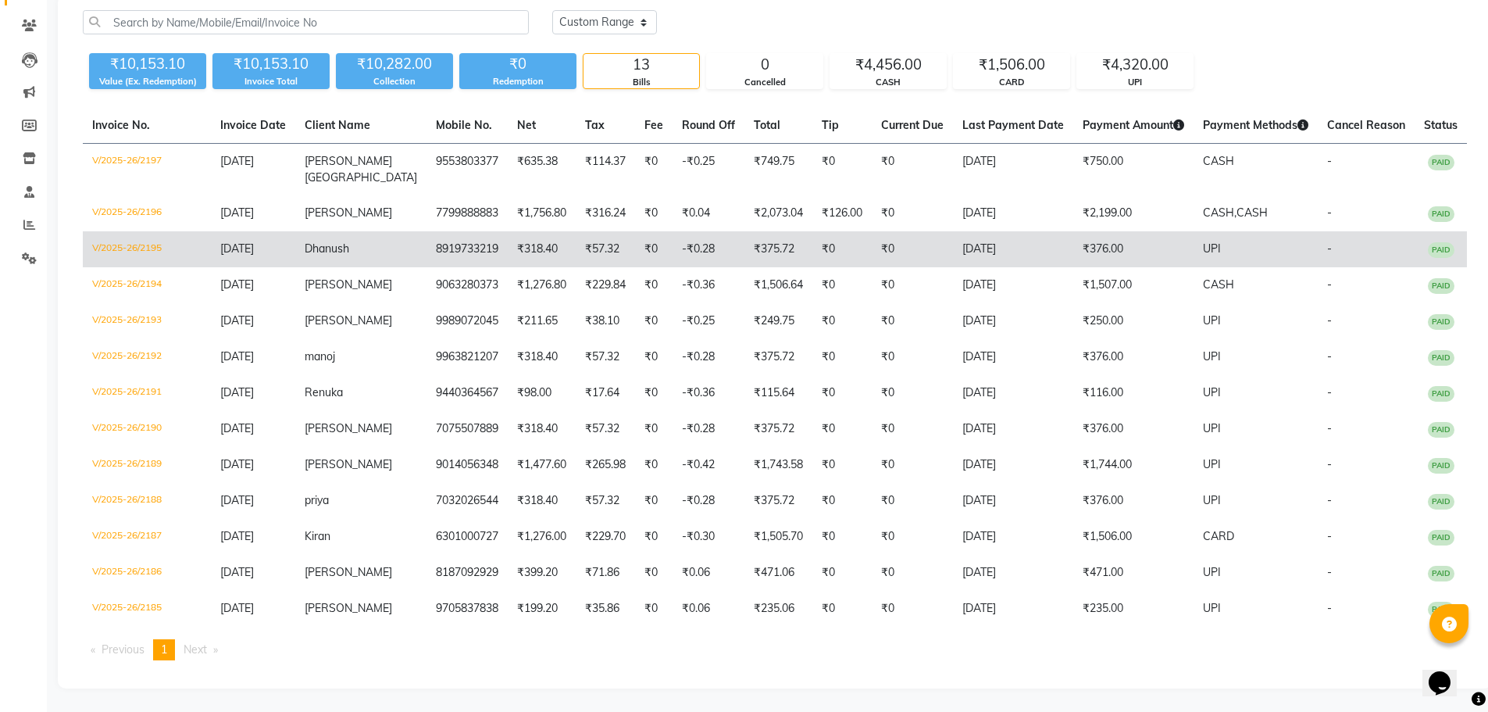
click at [753, 231] on td "₹375.72" at bounding box center [779, 249] width 68 height 36
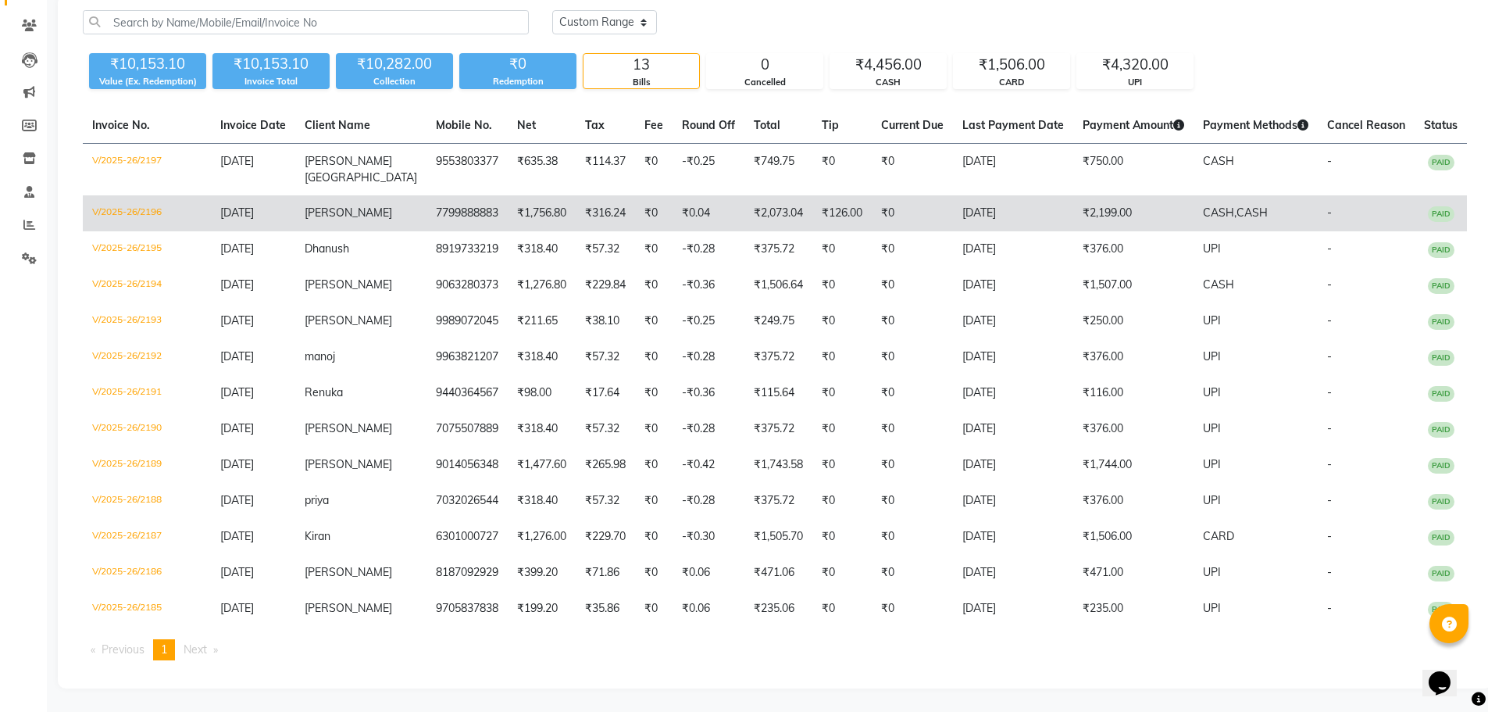
click at [635, 195] on td "₹0" at bounding box center [654, 213] width 38 height 36
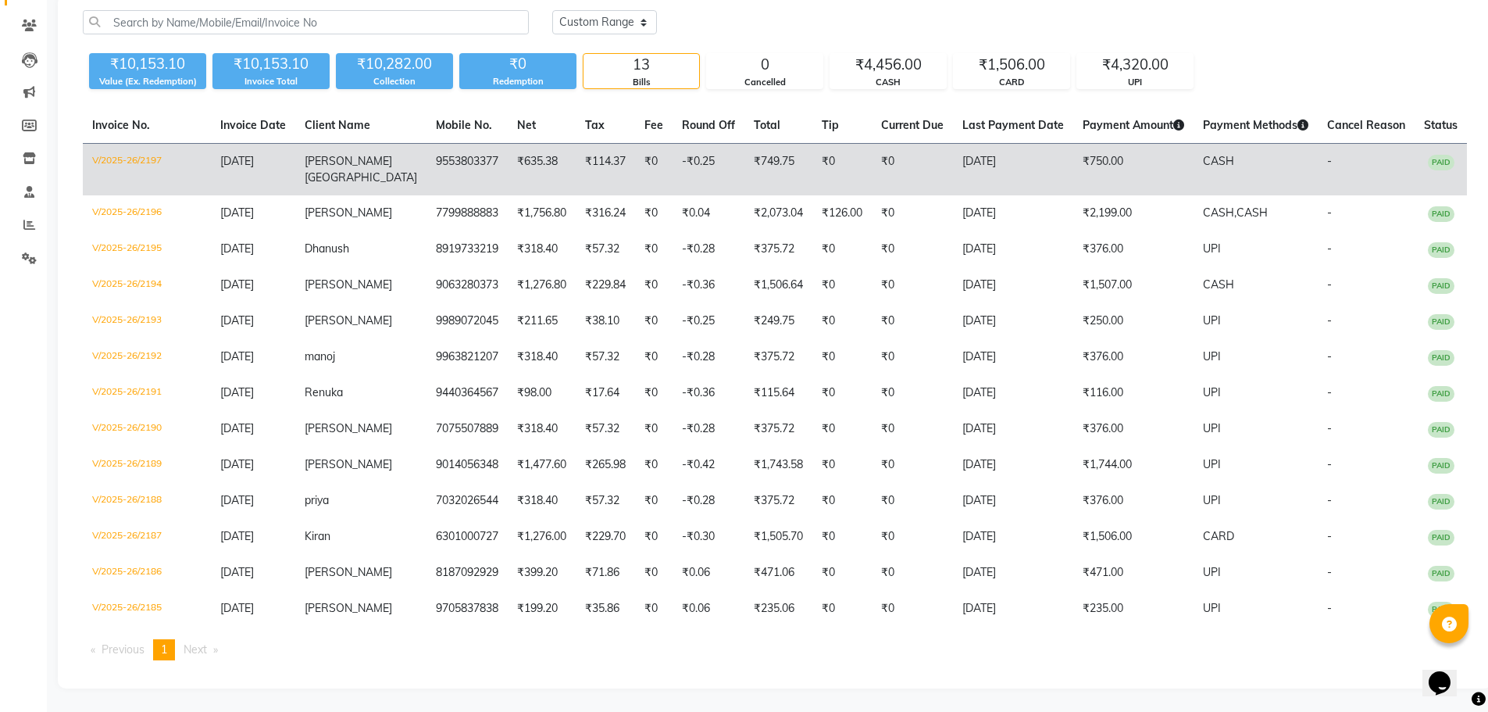
click at [681, 155] on td "-₹0.25" at bounding box center [709, 170] width 72 height 52
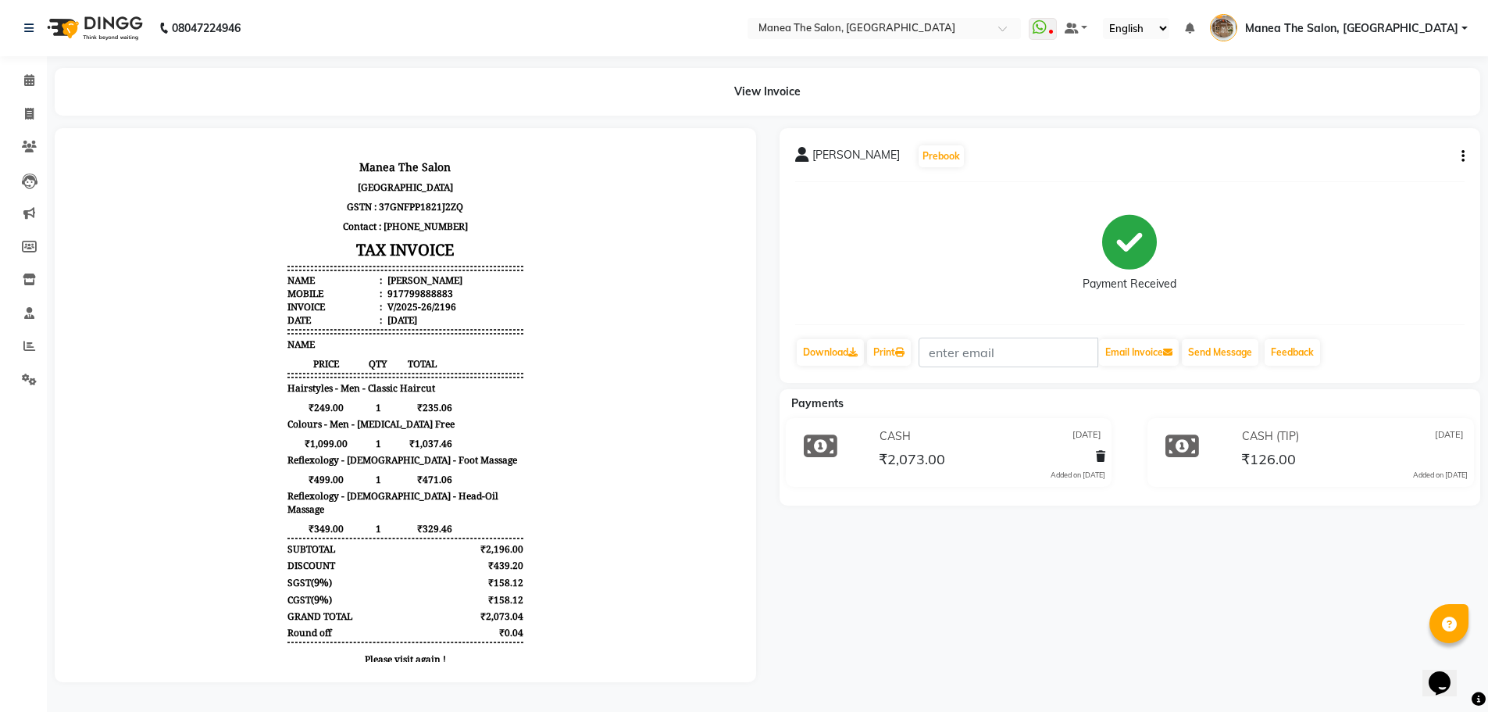
click at [1462, 157] on icon "button" at bounding box center [1463, 156] width 3 height 1
click at [1403, 161] on div "Edit Item Staff" at bounding box center [1385, 157] width 107 height 20
select select
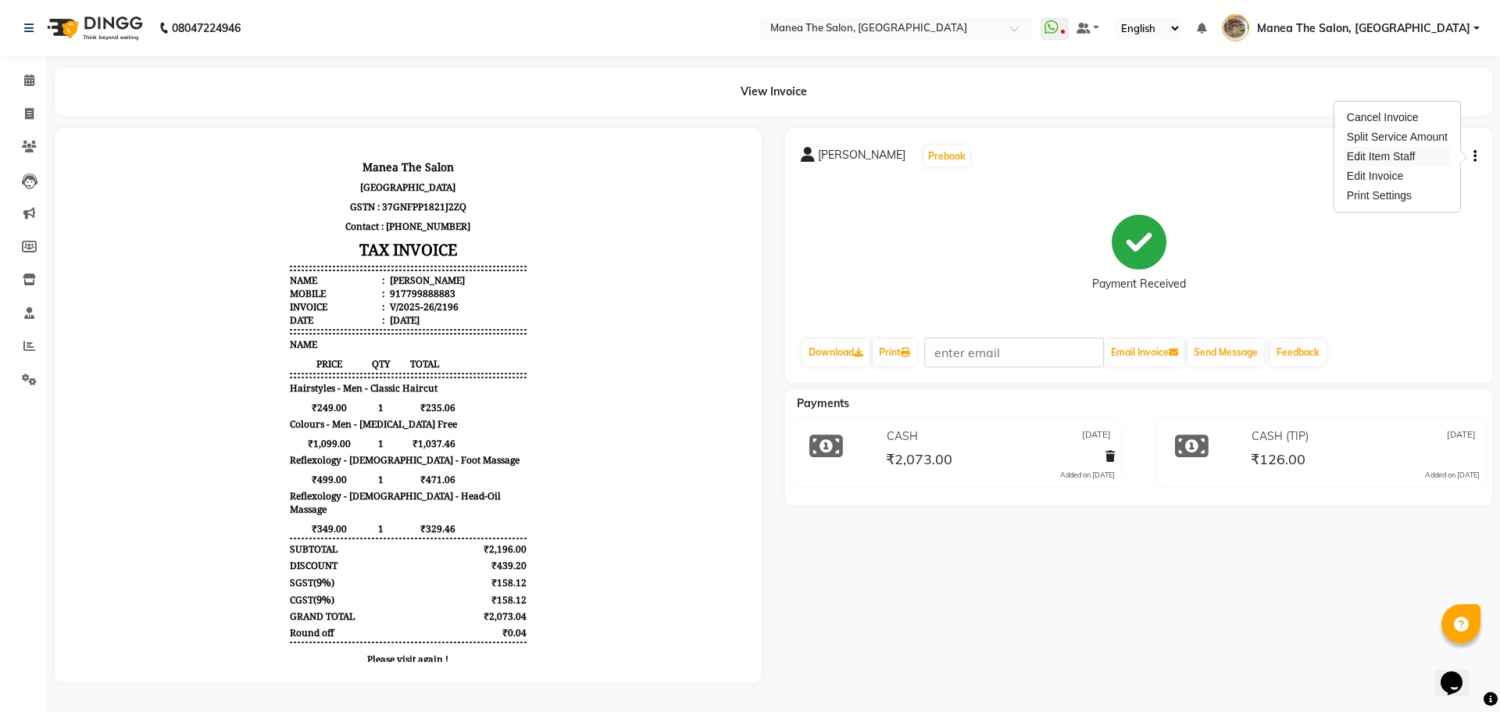
select select
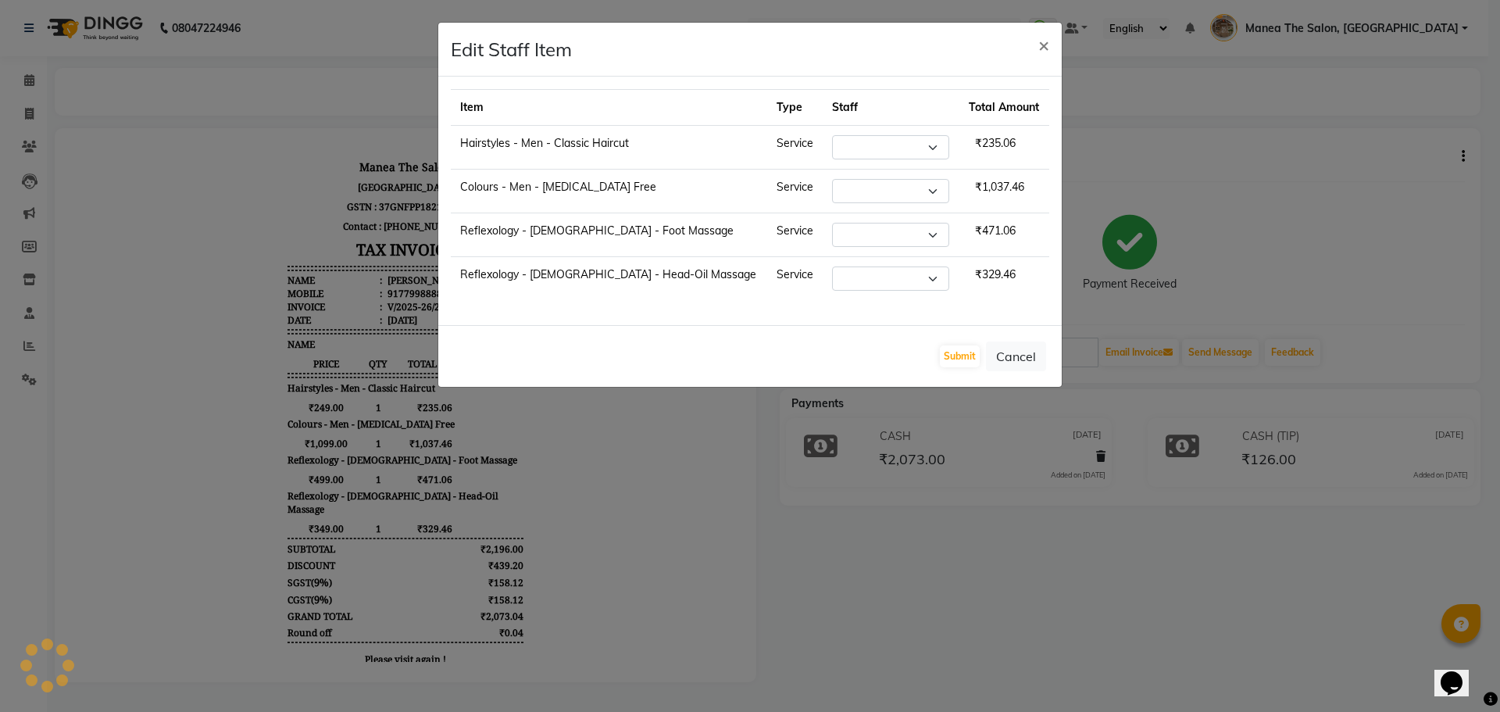
select select "70149"
select select "63195"
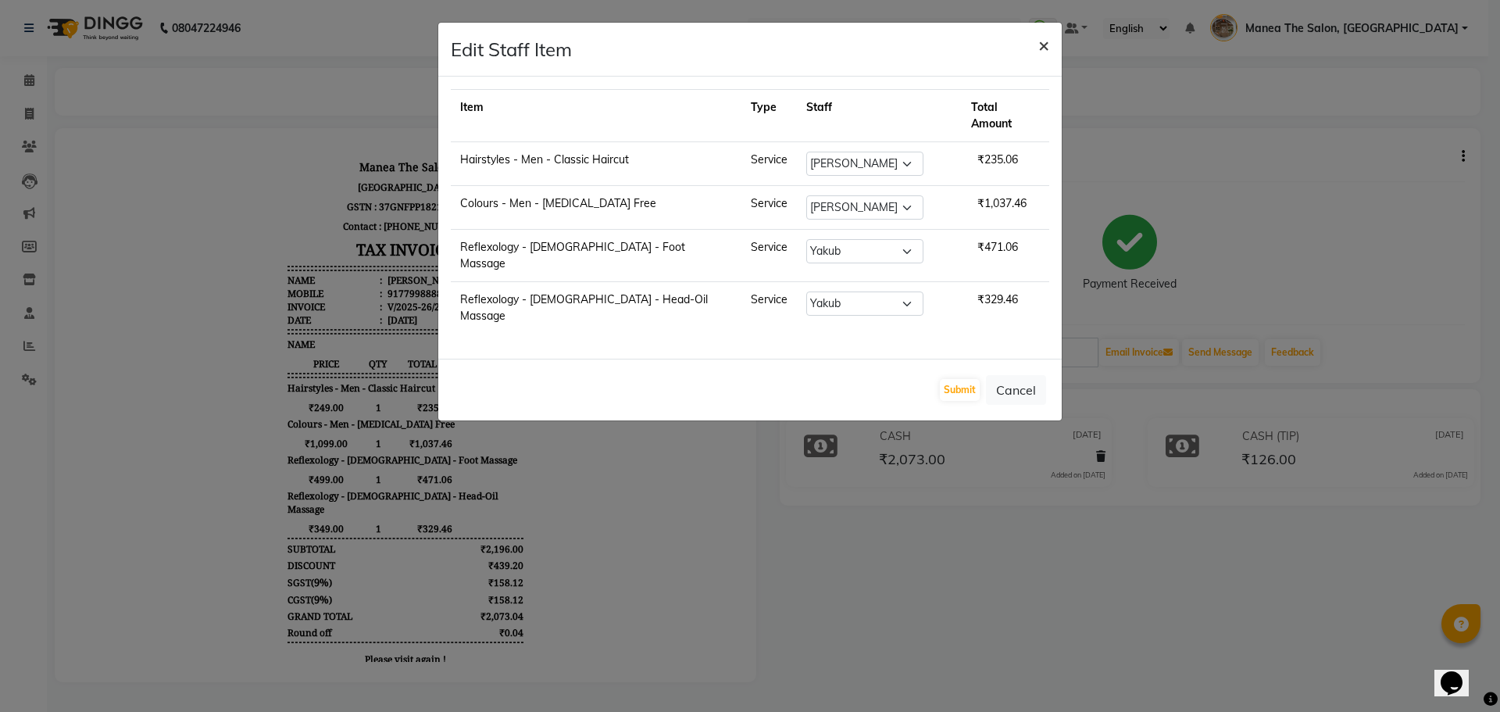
click at [1038, 48] on span "×" at bounding box center [1043, 44] width 11 height 23
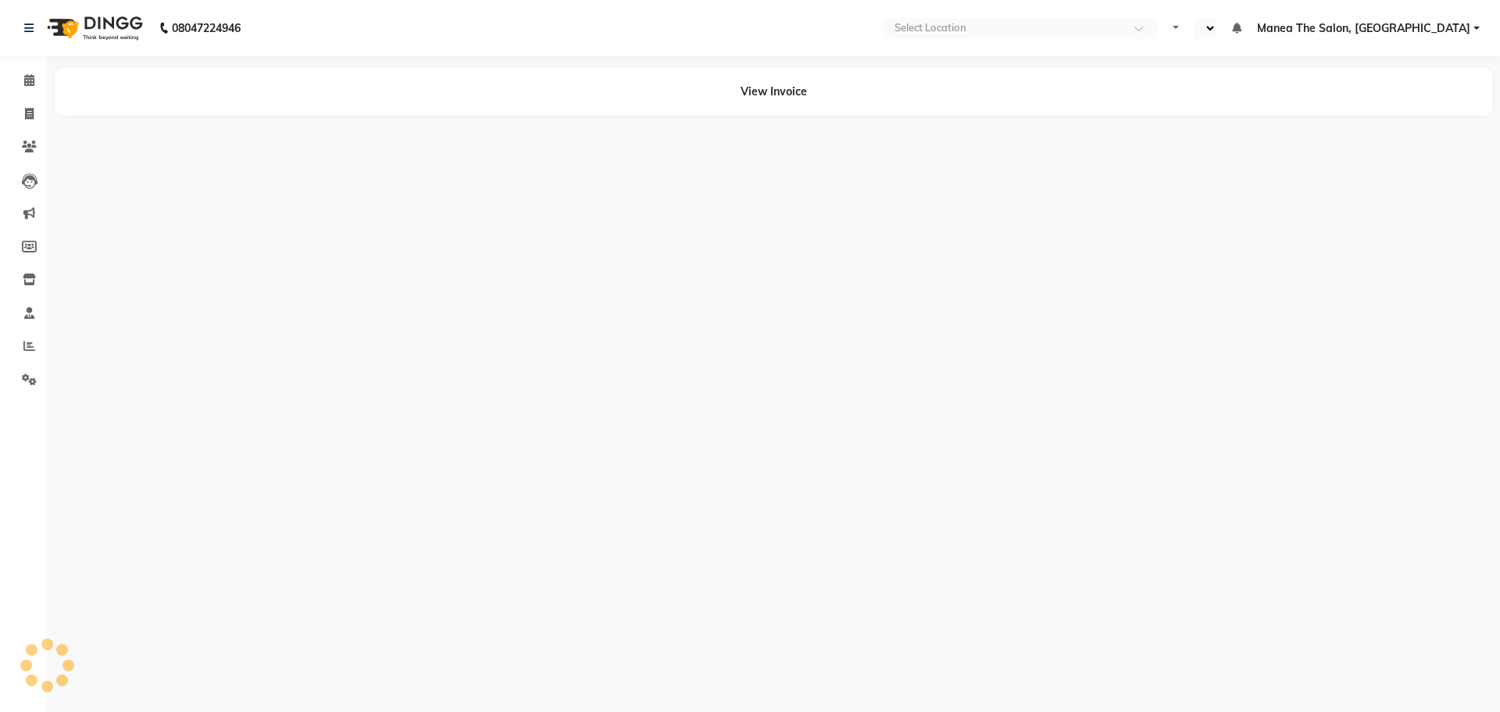
select select "en"
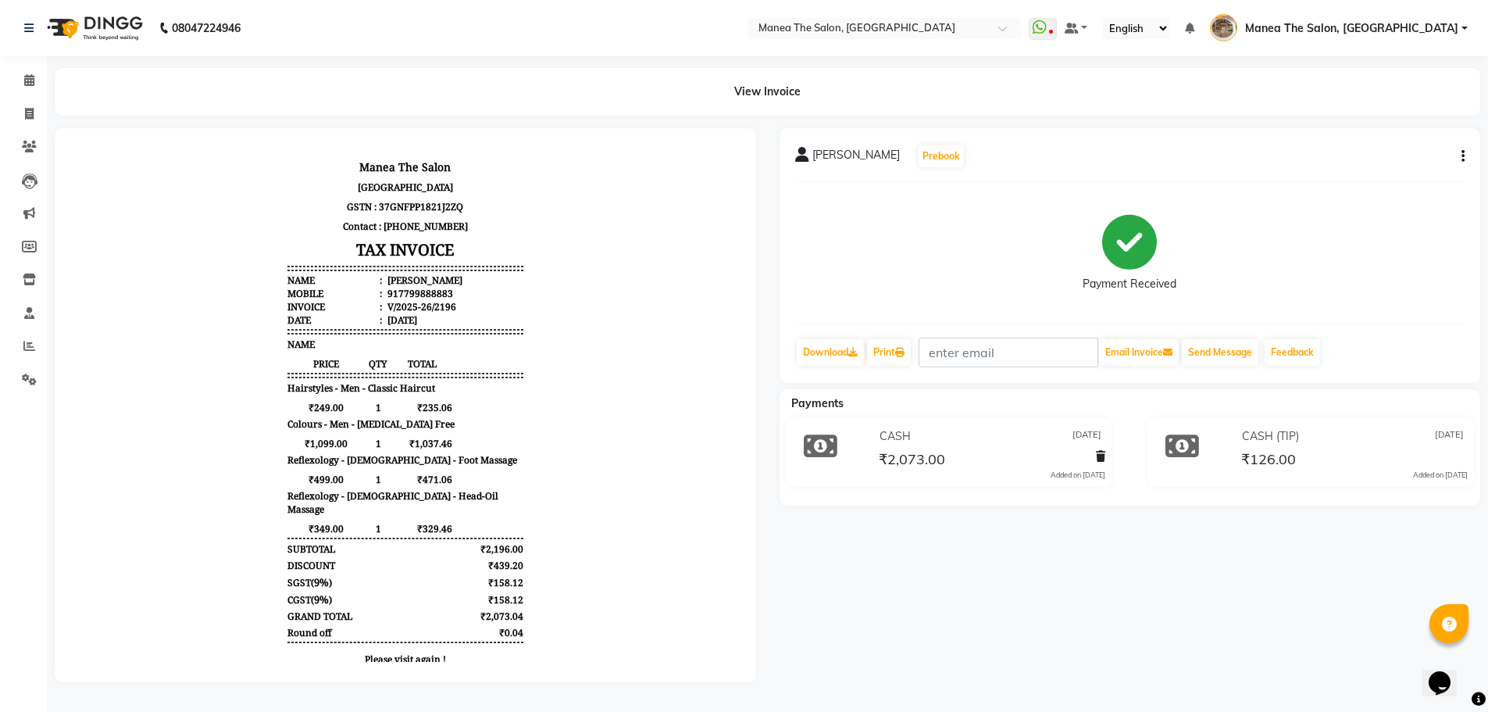
click at [1464, 156] on icon "button" at bounding box center [1463, 156] width 3 height 1
click at [1367, 159] on div "Edit Item Staff" at bounding box center [1385, 157] width 107 height 20
select select
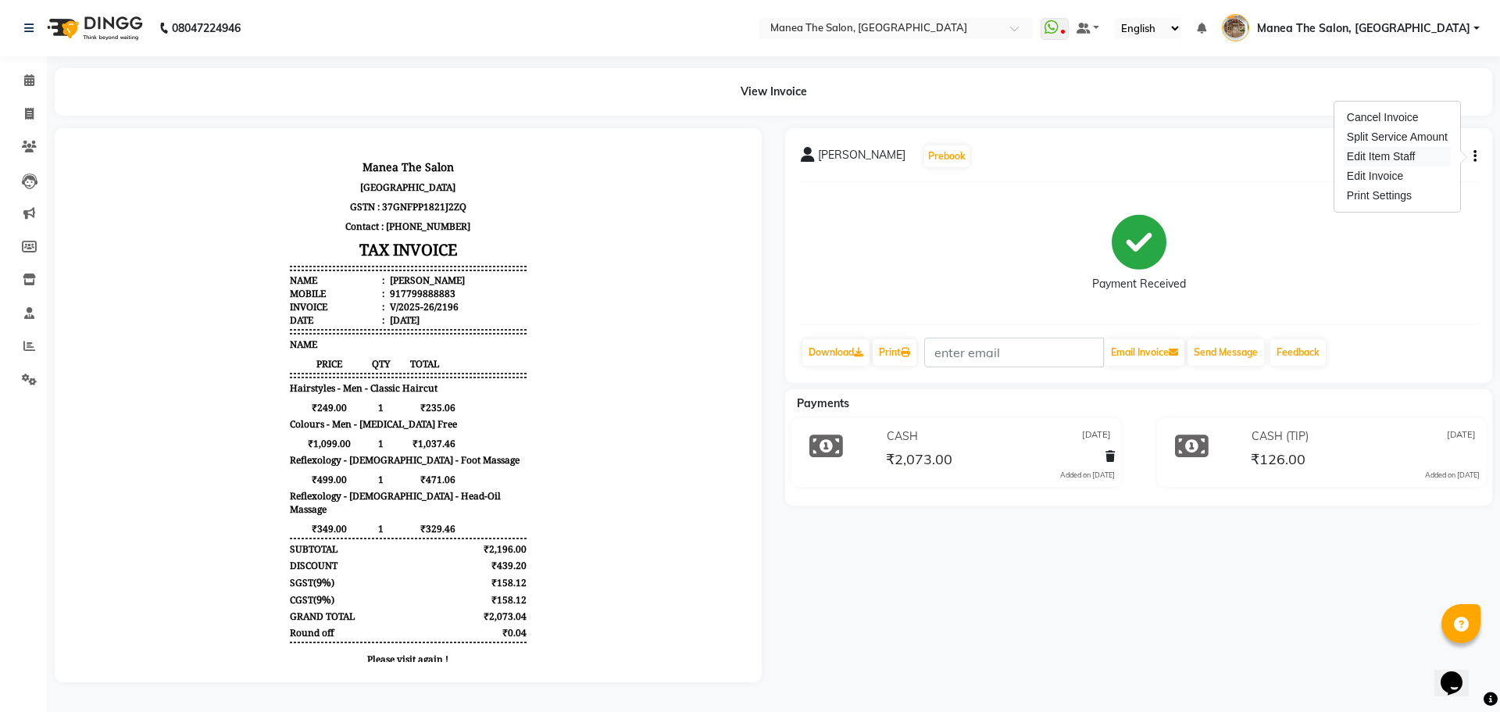
select select
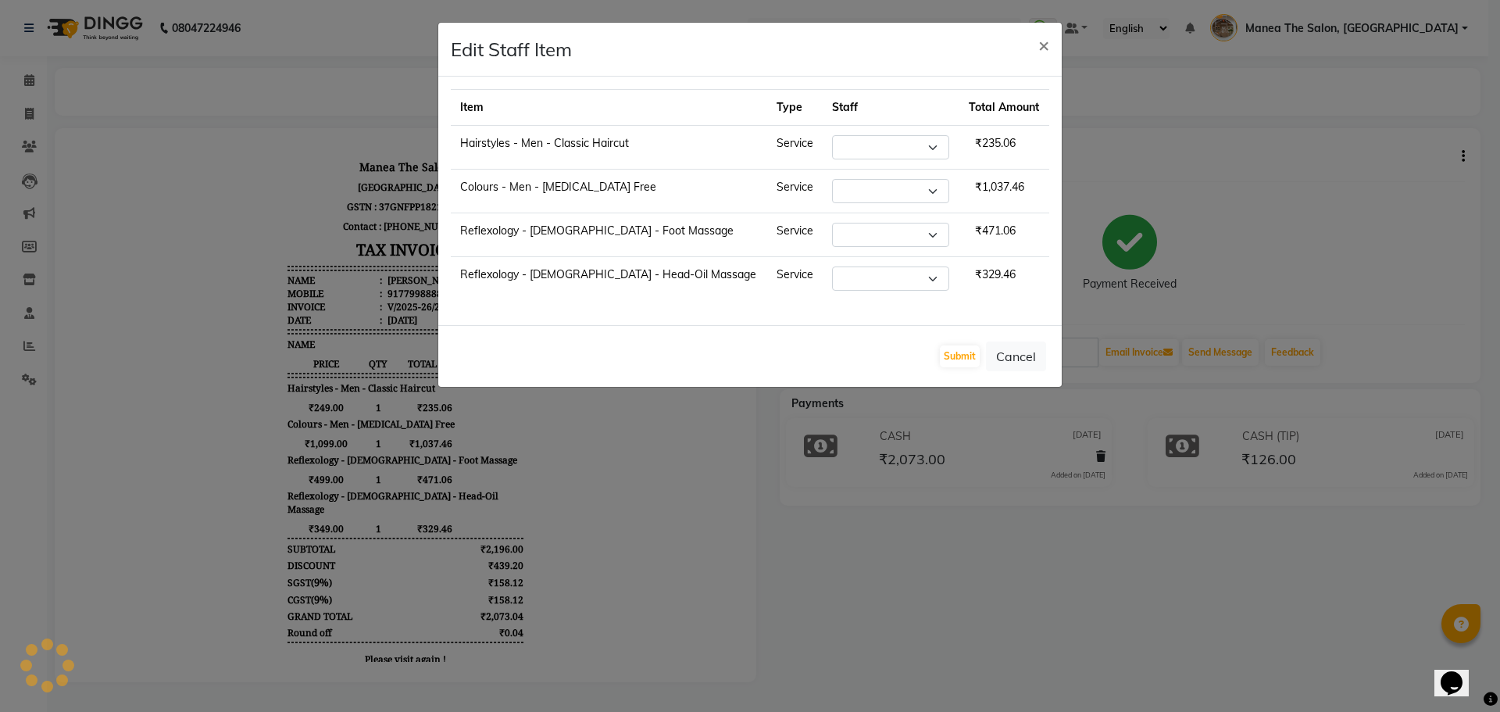
select select "70149"
select select "63195"
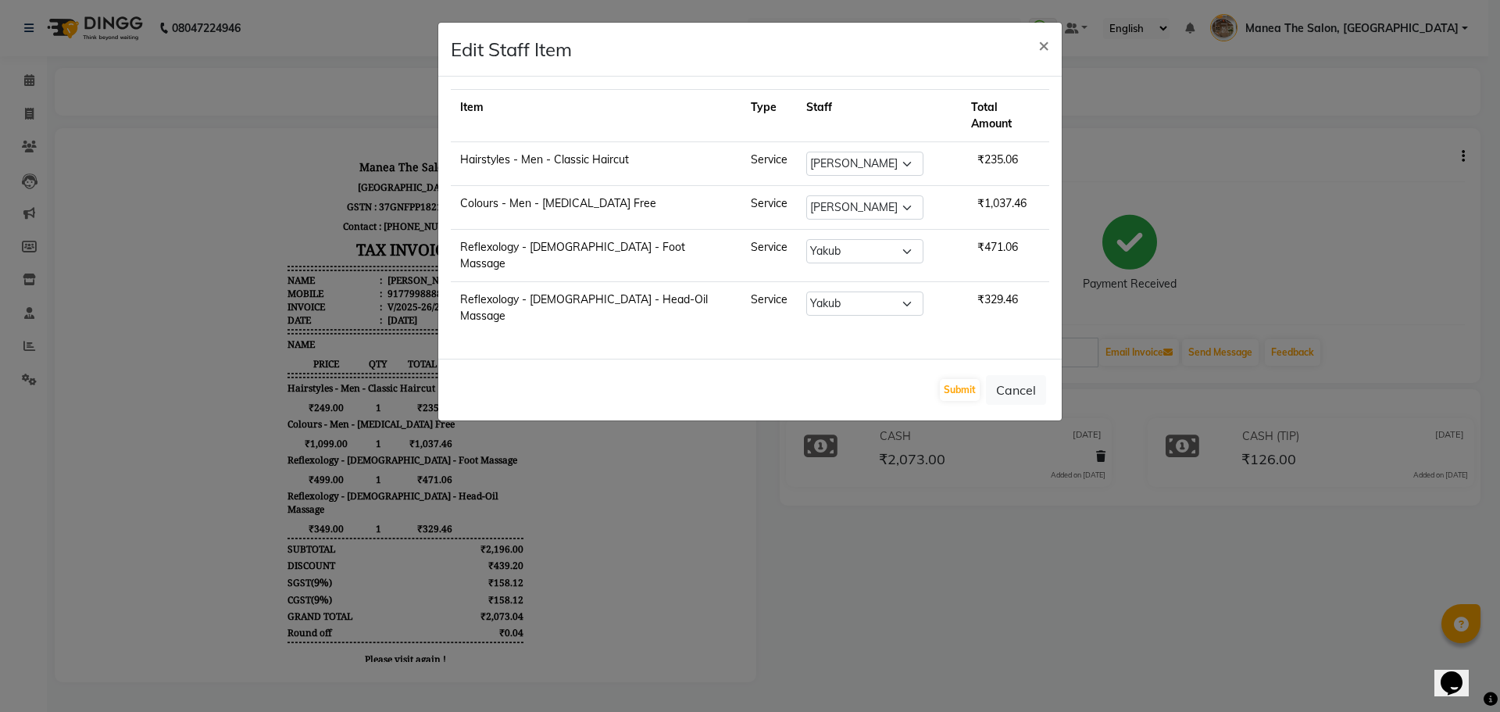
click at [899, 542] on ngb-modal-window "Edit Staff Item × Item Type Staff Total Amount Hairstyles - Men - Classic Hairc…" at bounding box center [750, 356] width 1500 height 712
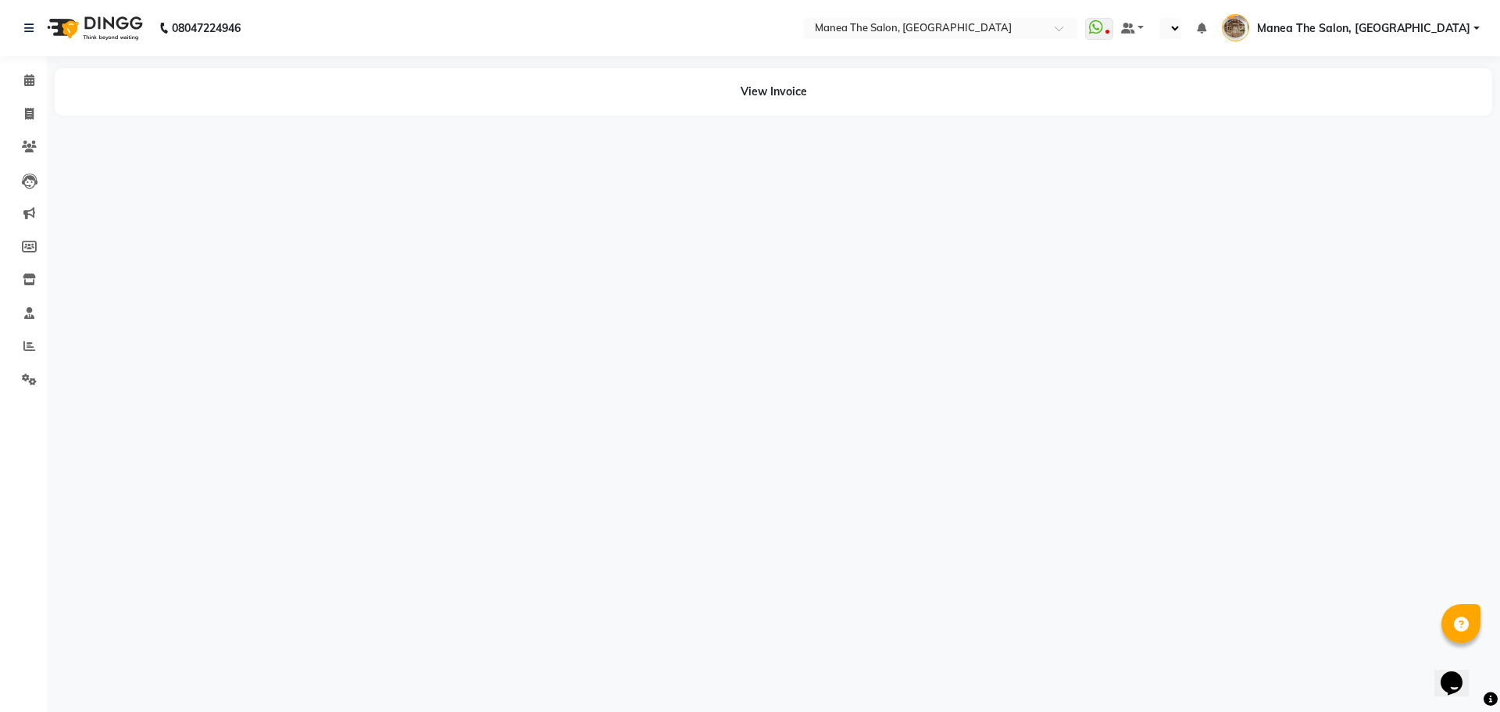
select select "en"
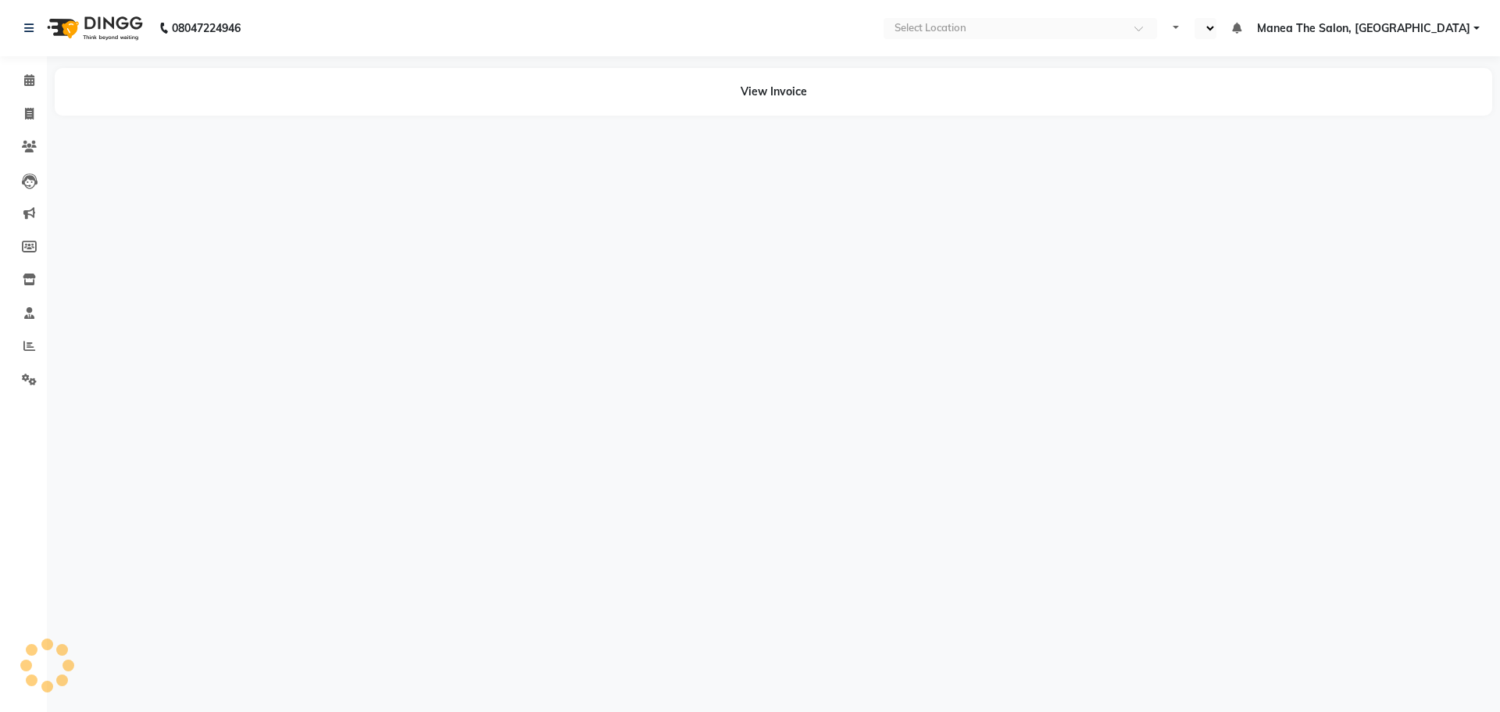
select select "en"
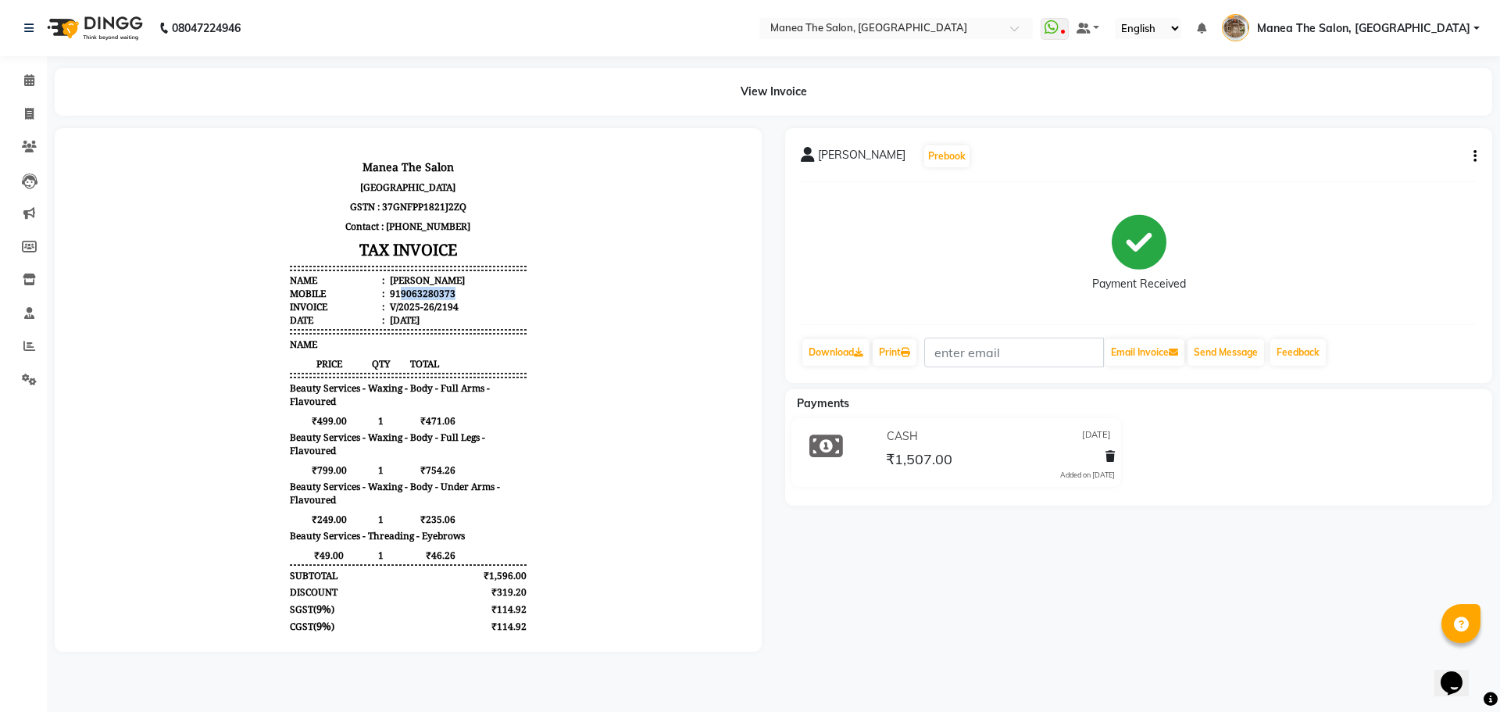
drag, startPoint x: 388, startPoint y: 296, endPoint x: 445, endPoint y: 295, distance: 57.0
click at [445, 295] on li "Mobile : 919063280373" at bounding box center [408, 293] width 236 height 13
copy div "9063280373"
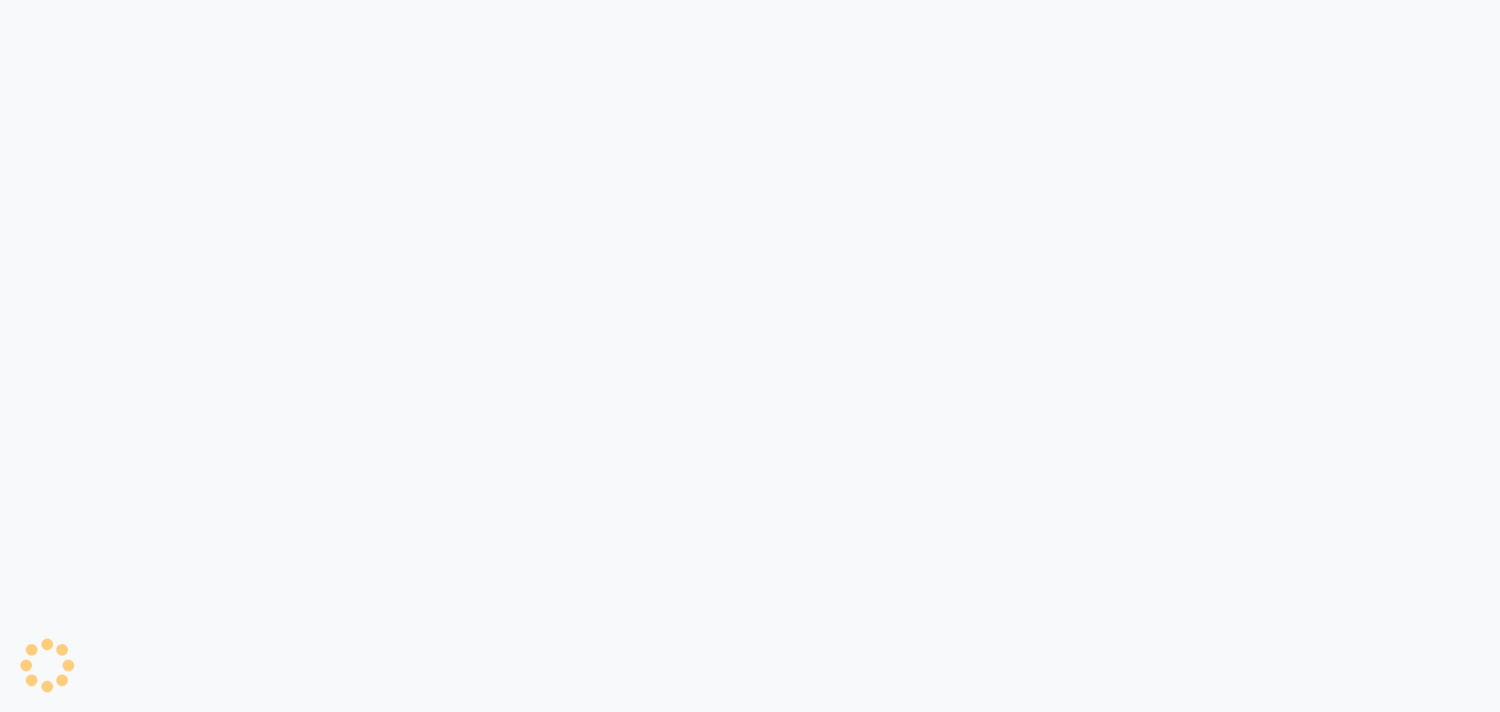
select select "service"
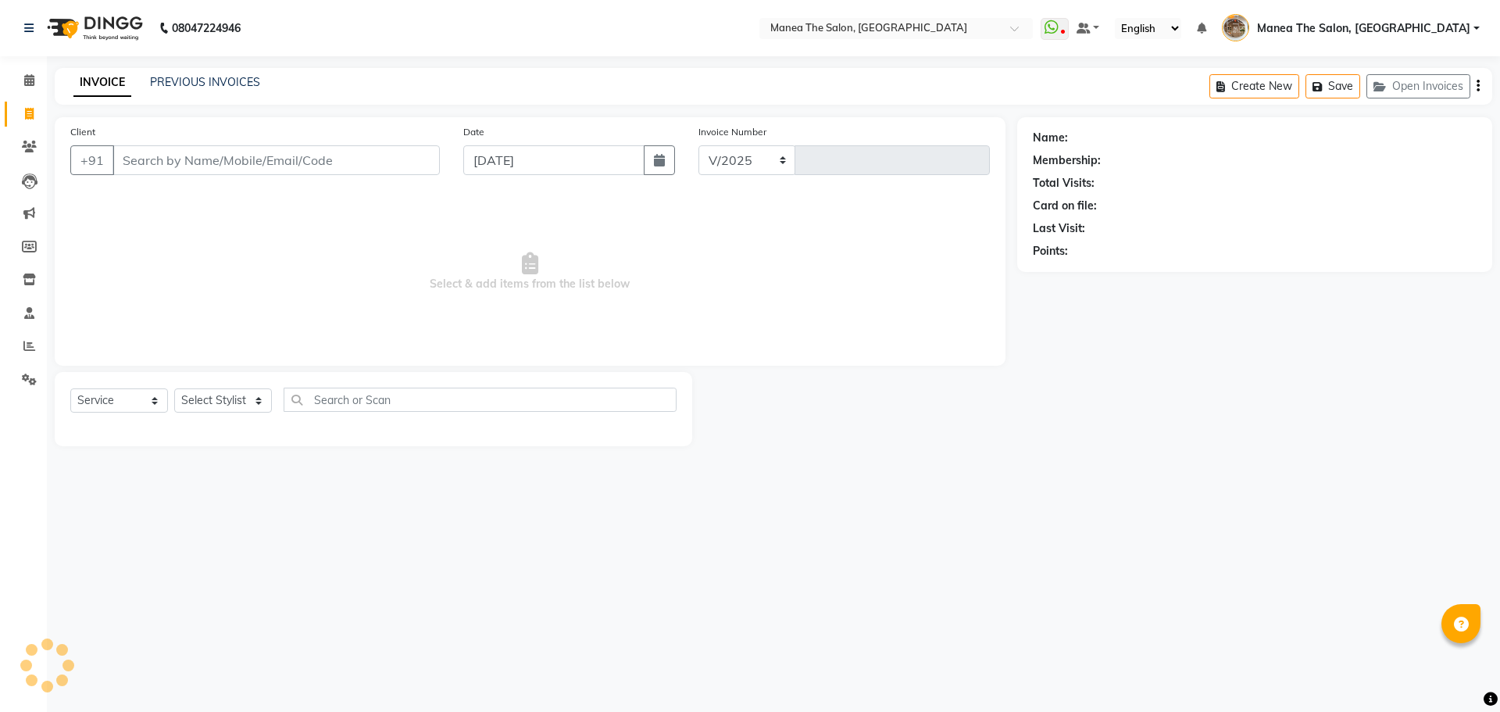
select select "7287"
type input "2199"
click at [183, 83] on link "PREVIOUS INVOICES" at bounding box center [205, 82] width 110 height 14
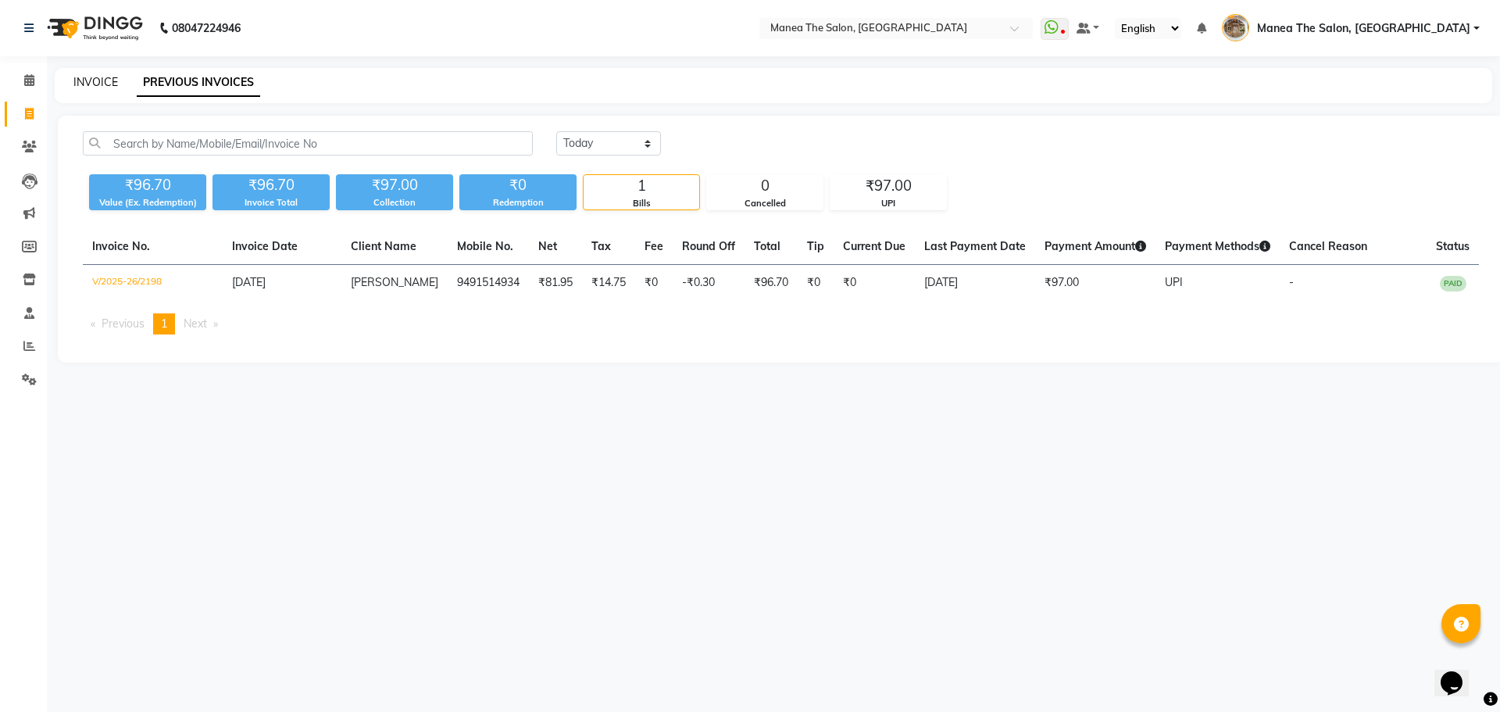
click at [100, 82] on link "INVOICE" at bounding box center [95, 82] width 45 height 14
select select "service"
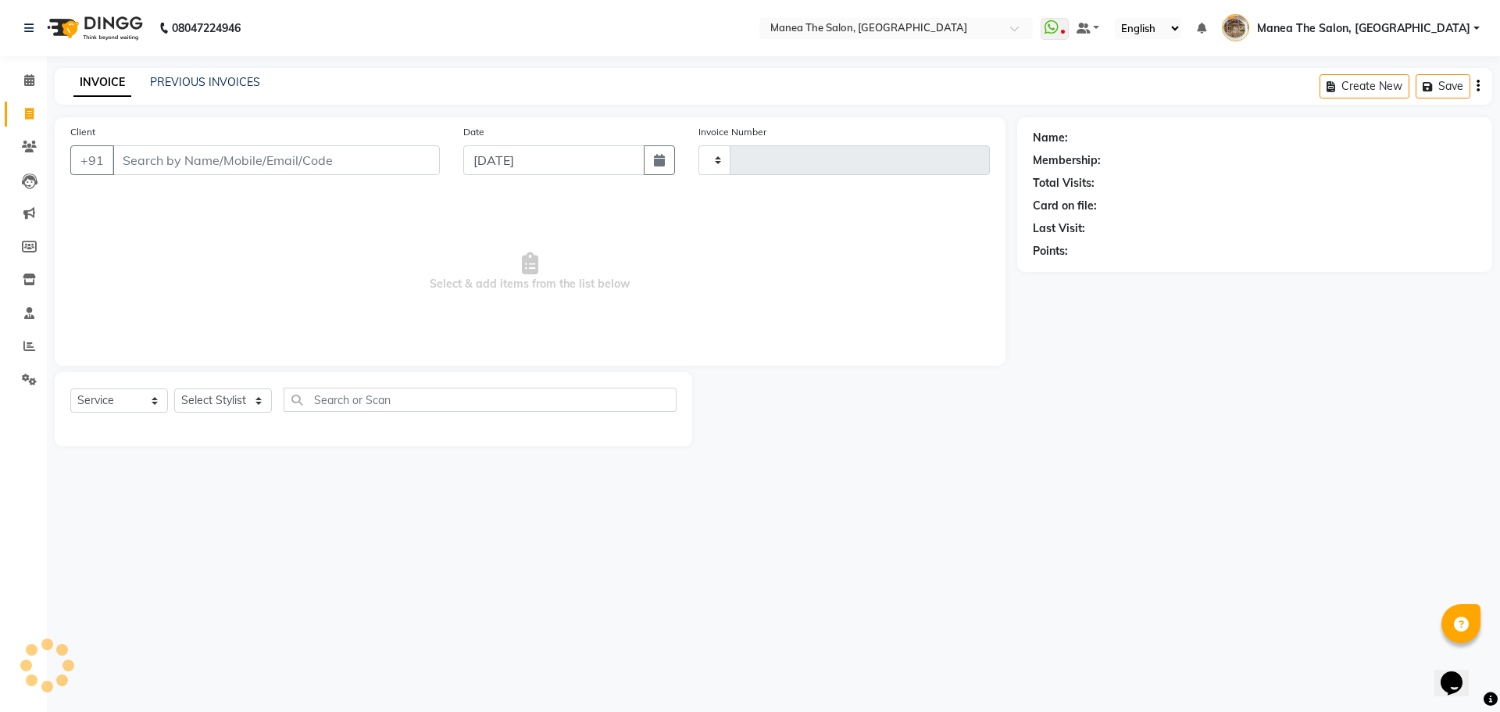
type input "2199"
select select "7287"
click at [167, 163] on input "Client" at bounding box center [276, 160] width 327 height 30
type input "9063280373"
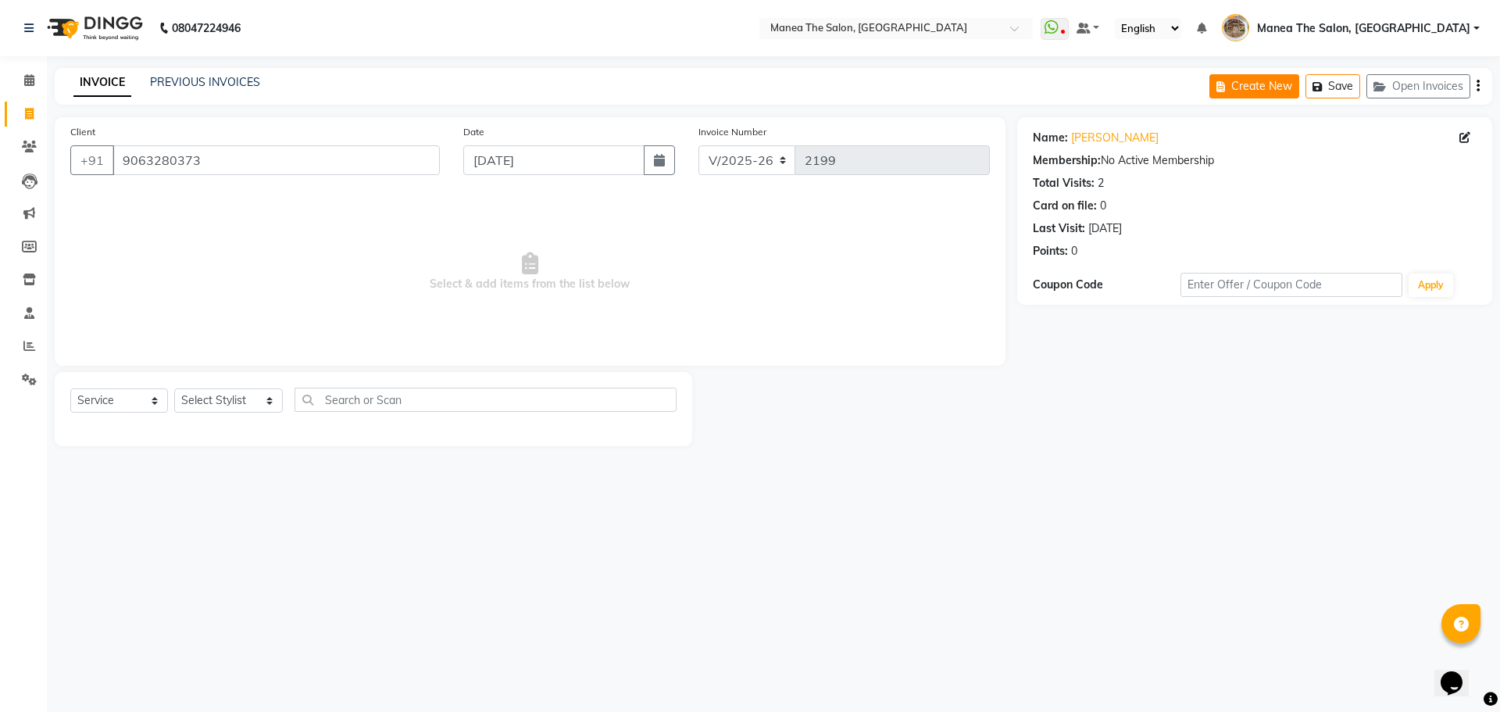
click at [1231, 85] on icon "button" at bounding box center [1224, 86] width 15 height 11
select select "service"
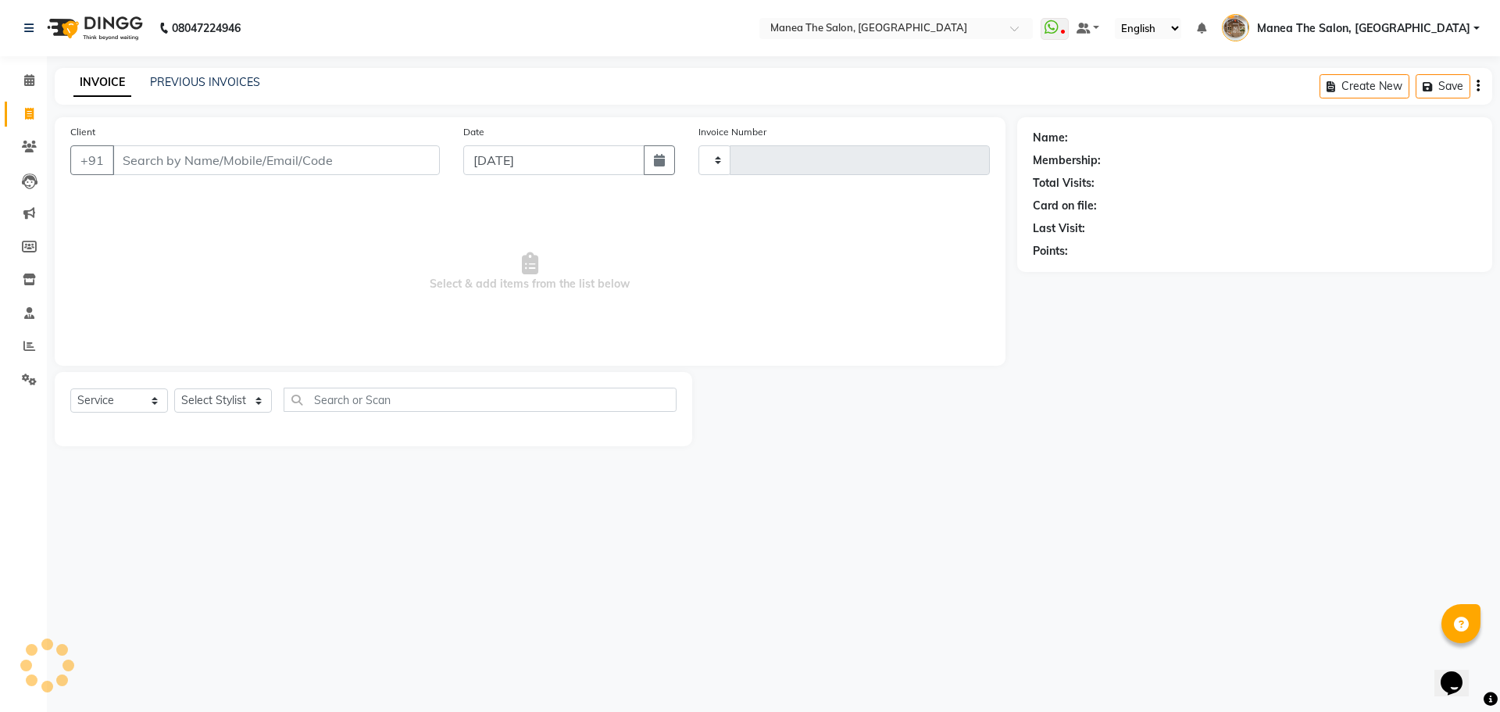
type input "2199"
select select "7287"
click at [373, 162] on input "Client" at bounding box center [276, 160] width 327 height 30
type input "8919733219"
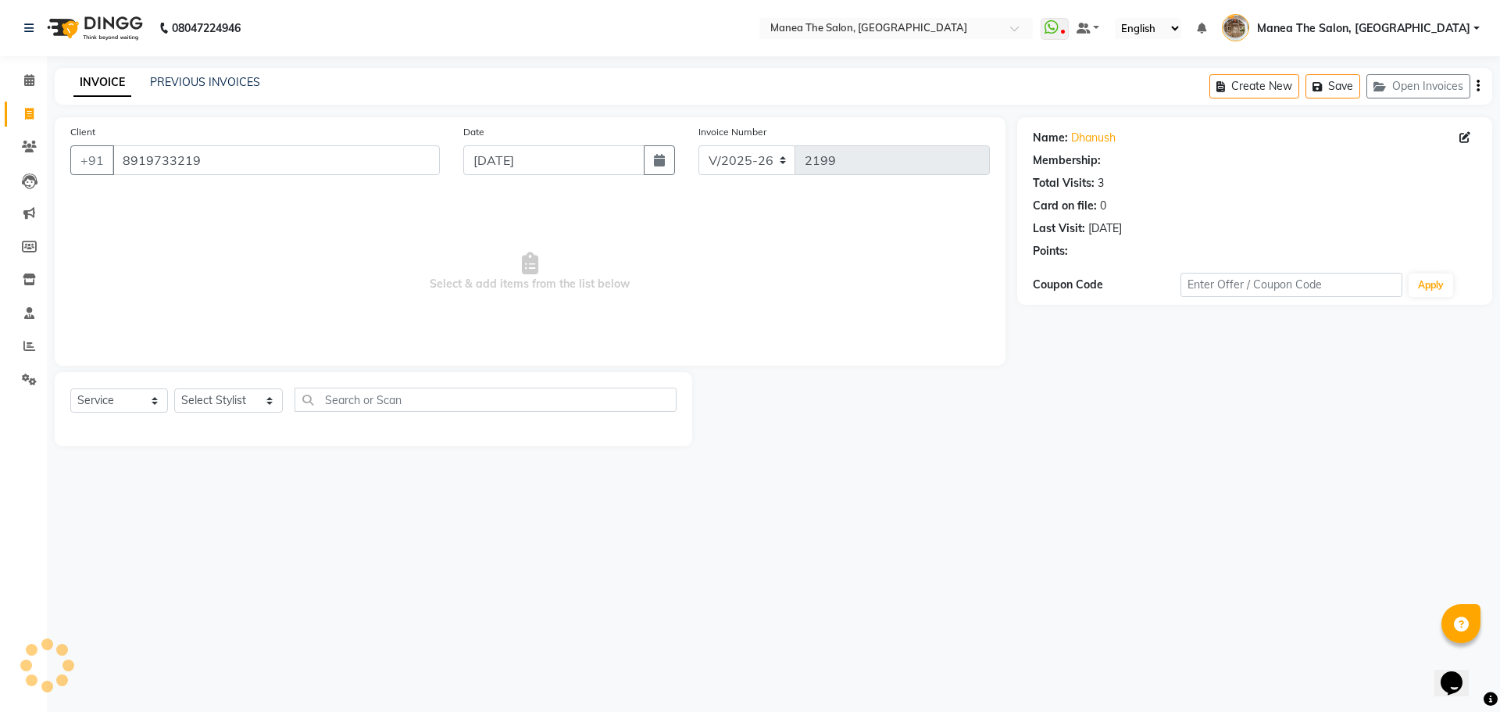
select select "1: Object"
drag, startPoint x: 1267, startPoint y: 96, endPoint x: 1085, endPoint y: 138, distance: 186.9
click at [1263, 98] on div "Create New Save Open Invoices" at bounding box center [1351, 86] width 283 height 37
click at [1256, 76] on button "Create New" at bounding box center [1255, 86] width 90 height 24
select select "service"
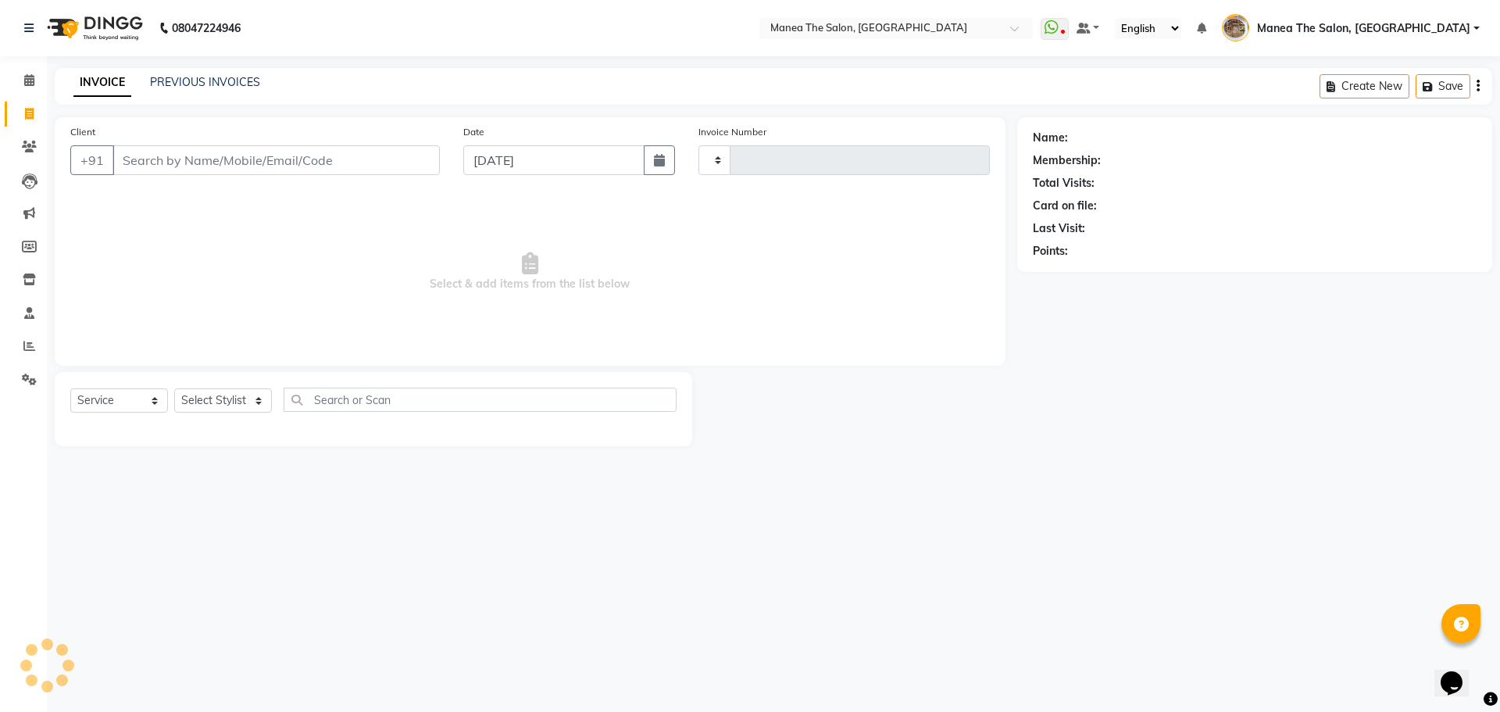
type input "2199"
select select "7287"
click at [338, 162] on input "Client" at bounding box center [276, 160] width 327 height 30
type input "7799888883"
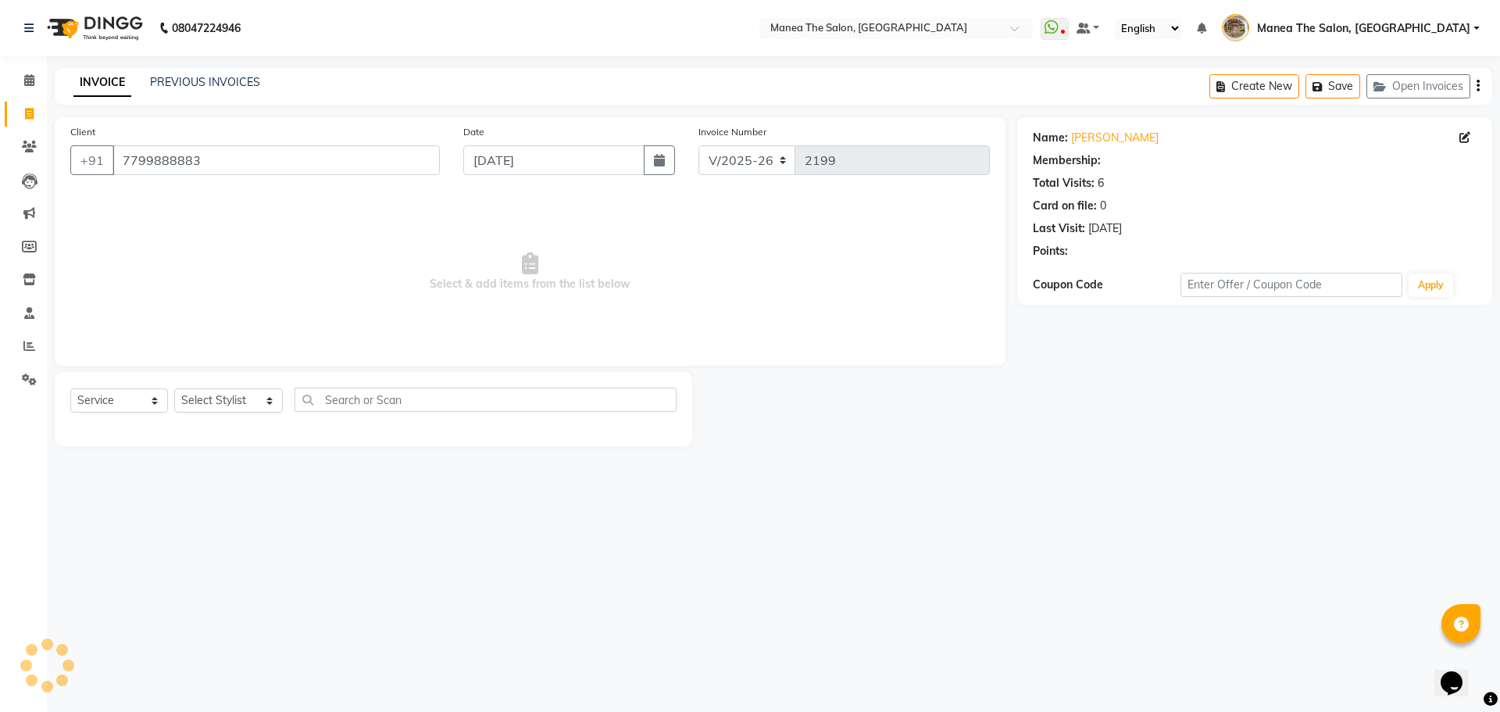
select select "1: Object"
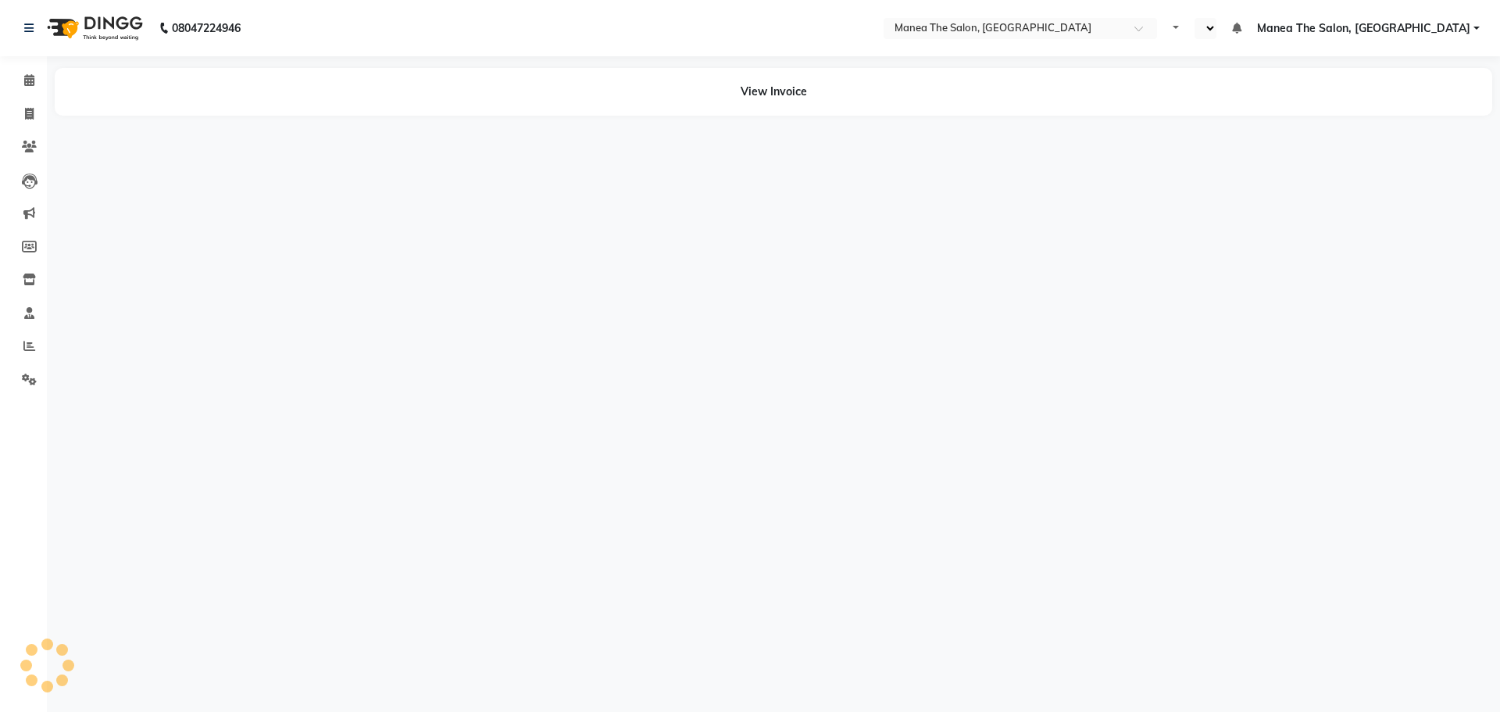
select select "en"
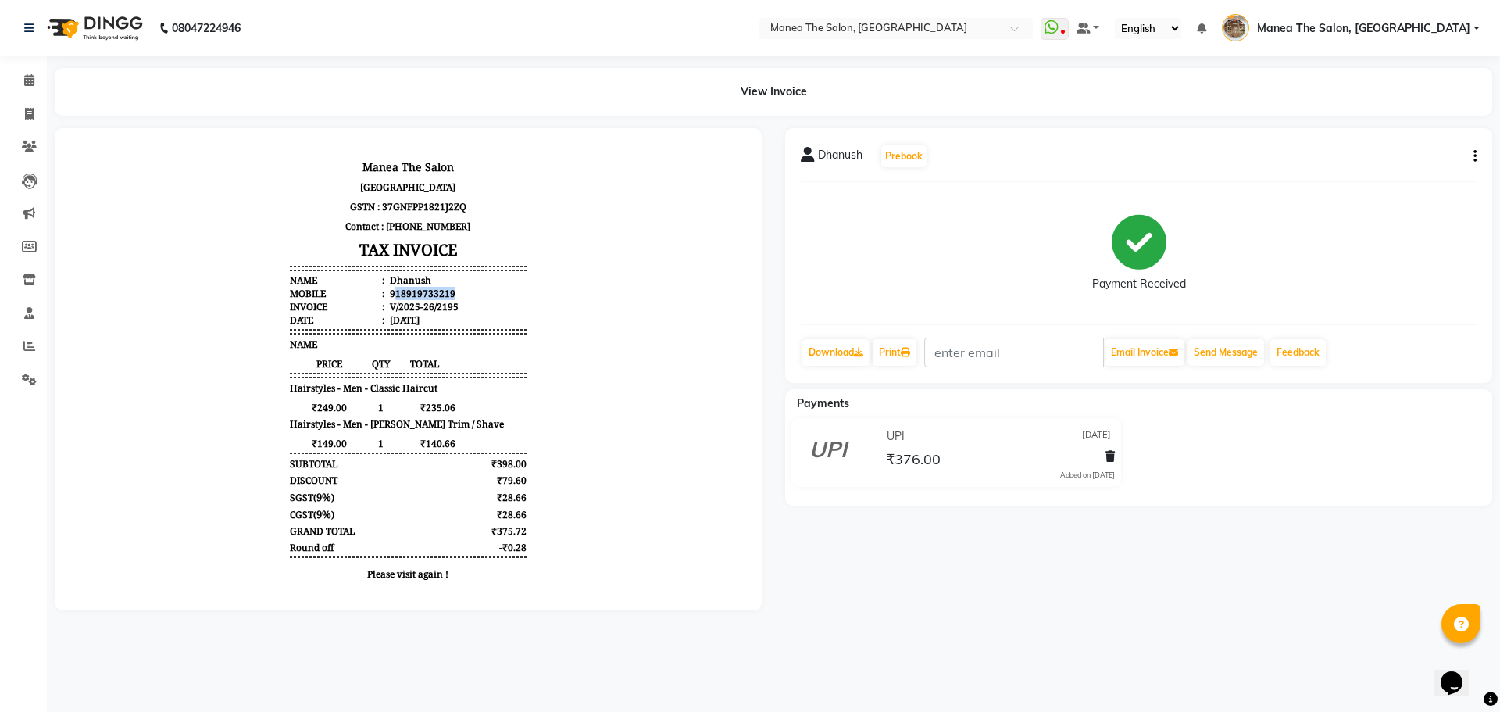
drag, startPoint x: 386, startPoint y: 290, endPoint x: 446, endPoint y: 292, distance: 60.2
click at [446, 292] on li "Mobile : 918919733219" at bounding box center [408, 293] width 236 height 13
drag, startPoint x: 485, startPoint y: 291, endPoint x: 423, endPoint y: 295, distance: 62.6
click at [484, 293] on li "Mobile : 918919733219" at bounding box center [408, 293] width 236 height 13
drag, startPoint x: 390, startPoint y: 294, endPoint x: 449, endPoint y: 293, distance: 59.4
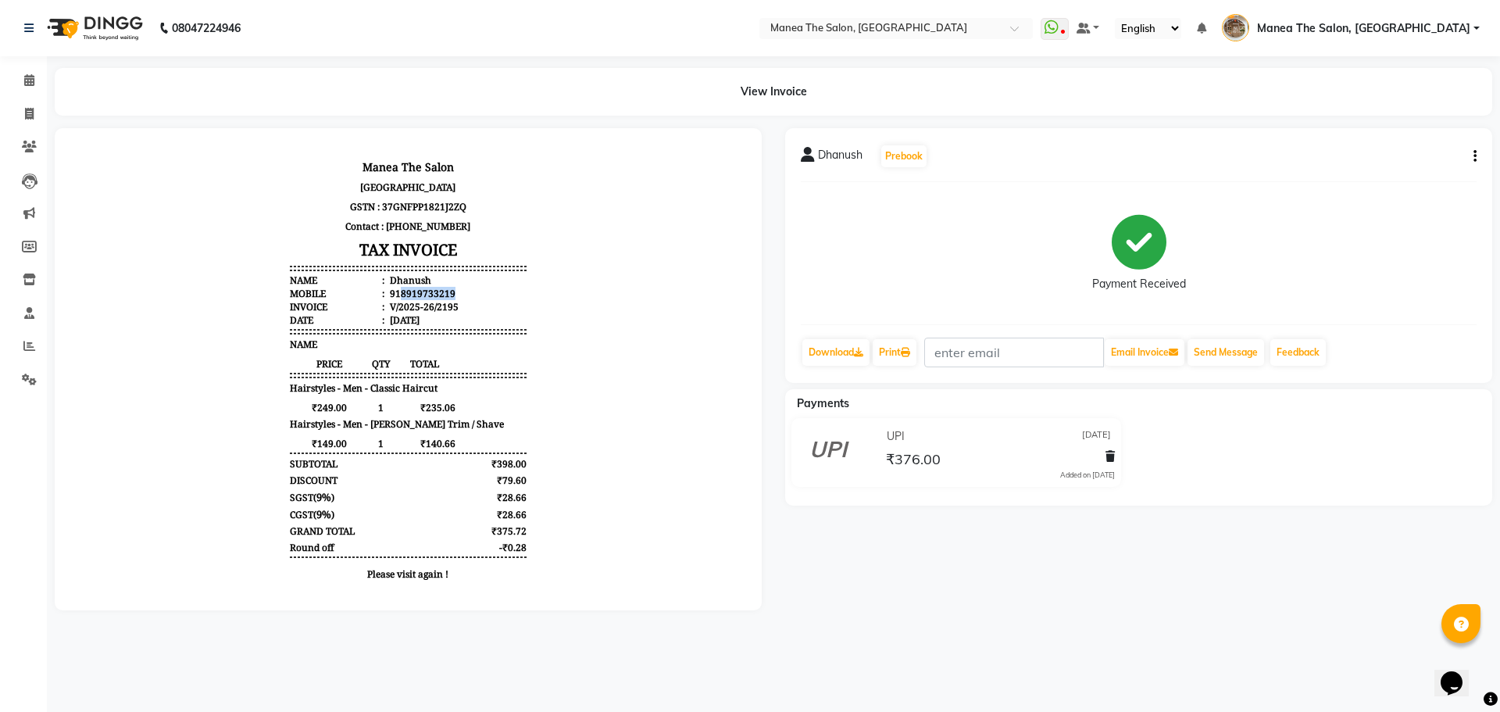
click at [449, 293] on li "Mobile : 918919733219" at bounding box center [408, 293] width 236 height 13
copy div "8919733219"
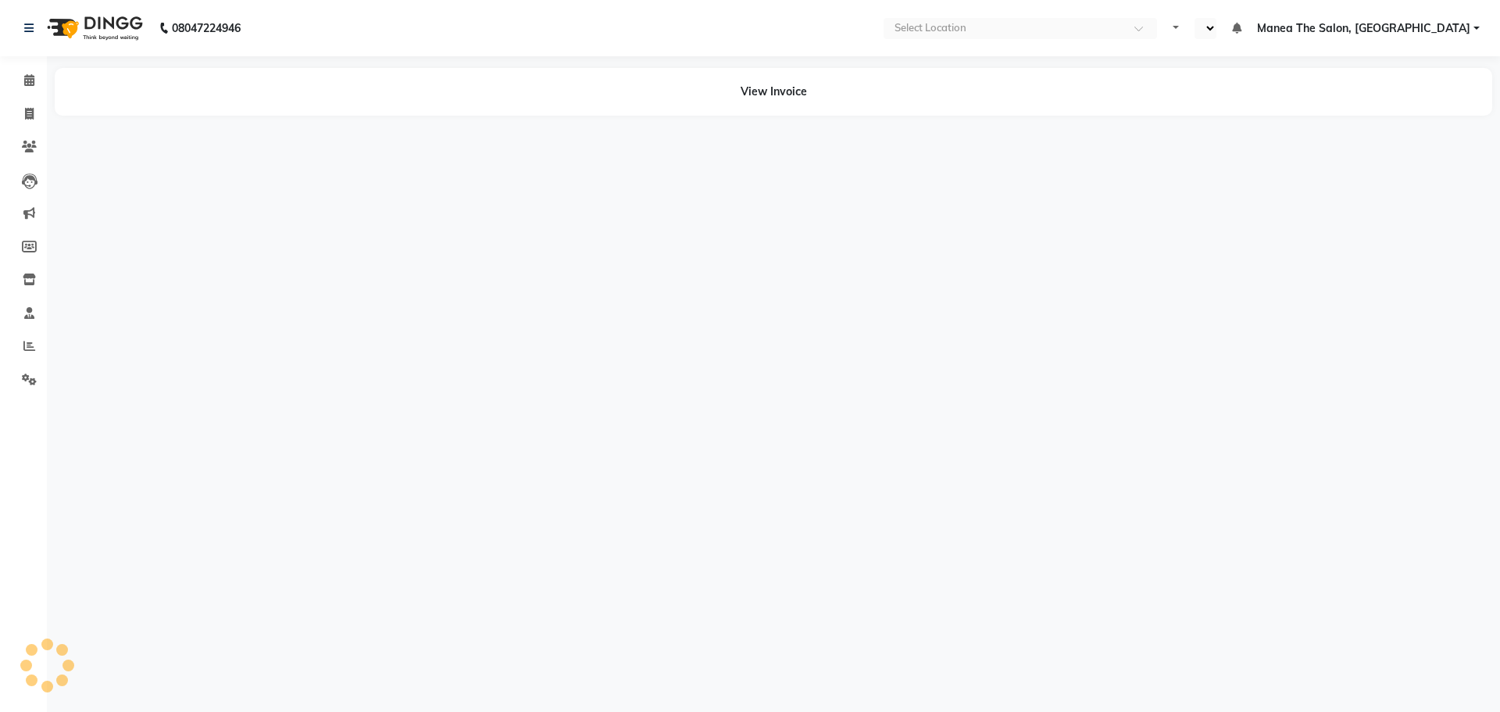
select select "en"
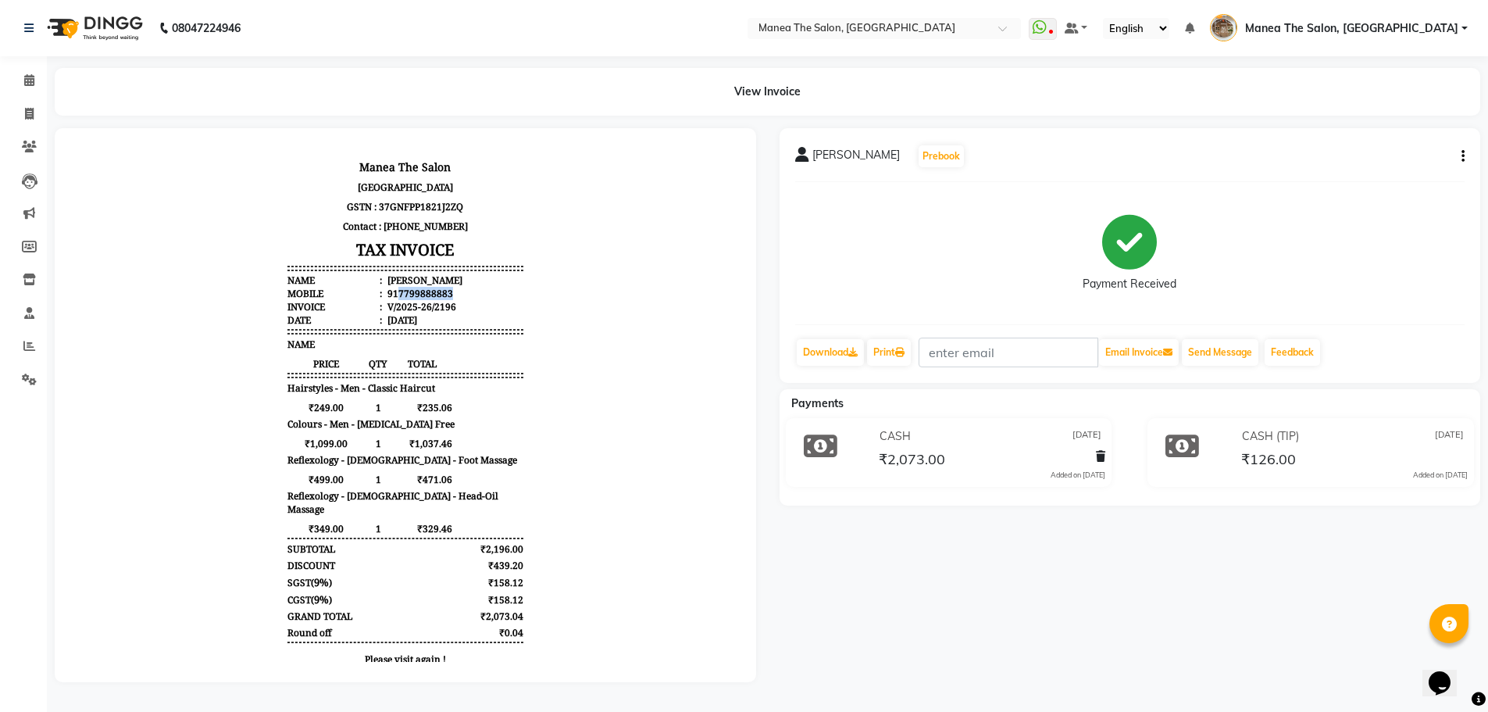
drag, startPoint x: 388, startPoint y: 294, endPoint x: 466, endPoint y: 292, distance: 78.9
click at [466, 292] on li "Mobile : 917799888883" at bounding box center [406, 293] width 236 height 13
copy div "7799888883"
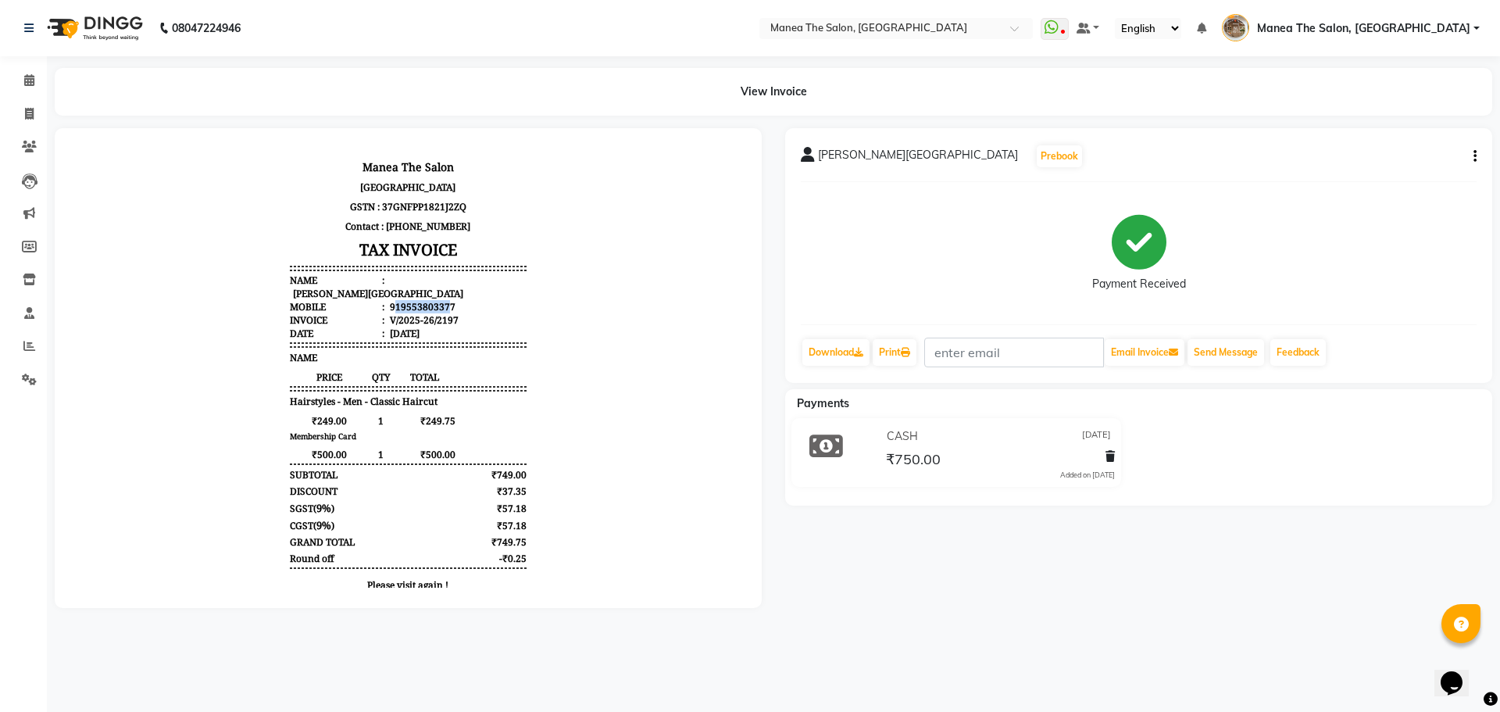
drag, startPoint x: 384, startPoint y: 291, endPoint x: 435, endPoint y: 291, distance: 51.6
click at [435, 300] on div "919553803377" at bounding box center [421, 306] width 69 height 13
click at [481, 313] on li "Invoice : V/2025-26/2197" at bounding box center [408, 319] width 236 height 13
drag, startPoint x: 388, startPoint y: 291, endPoint x: 459, endPoint y: 289, distance: 71.1
click at [459, 300] on li "Mobile : 919553803377" at bounding box center [408, 306] width 236 height 13
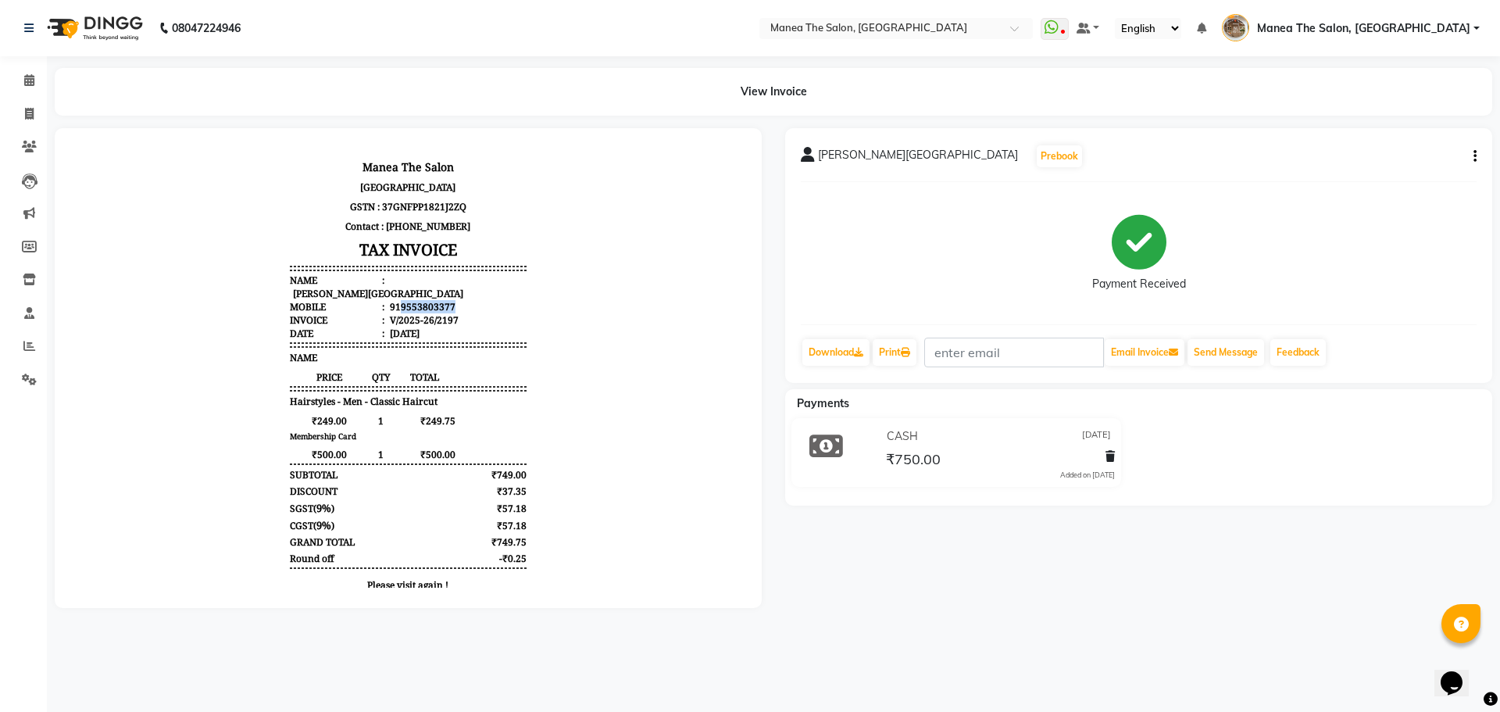
copy div "9553803377"
